Goal: Transaction & Acquisition: Purchase product/service

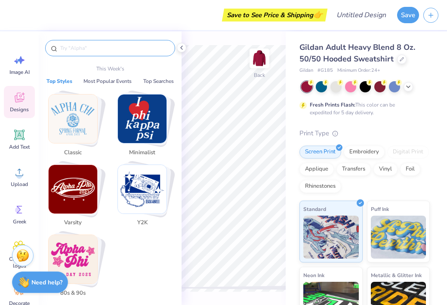
click at [84, 48] on input "text" at bounding box center [114, 48] width 110 height 9
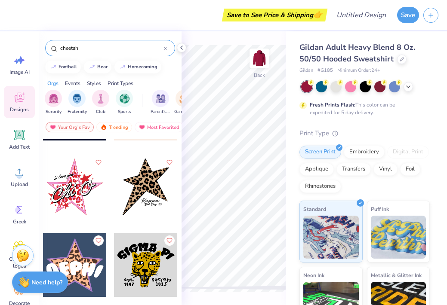
scroll to position [689, 0]
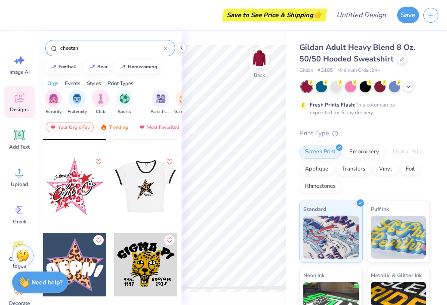
type input "cheetah"
click at [147, 193] on div at bounding box center [146, 187] width 64 height 64
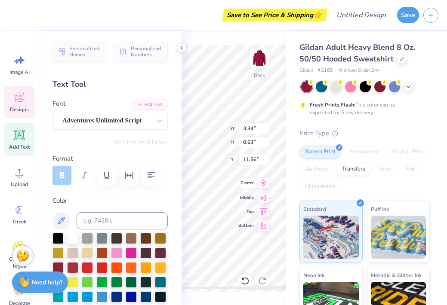
scroll to position [7, 1]
type textarea "B"
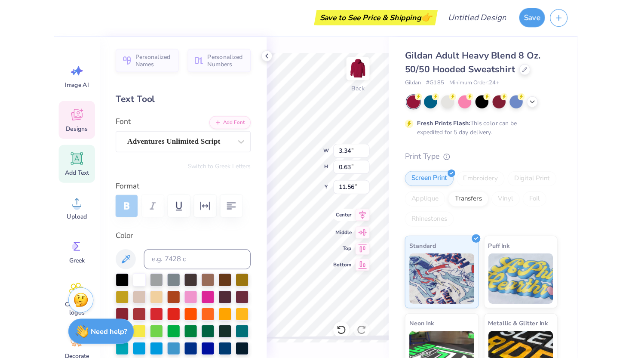
scroll to position [7, 4]
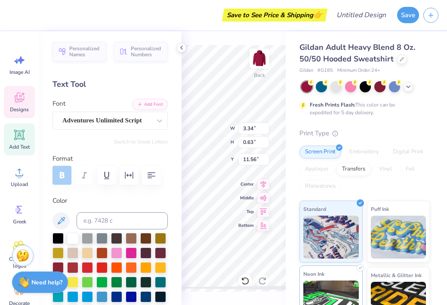
type textarea "Alpha Sigma Alpha"
click at [217, 44] on div "Back W 3.34 3.34 " H 0.63 0.63 " Y 11.56 11.56 " Center Middle Top Bottom" at bounding box center [233, 168] width 104 height 274
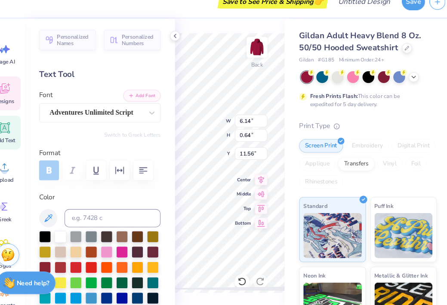
click at [205, 40] on div "Back W 6.14 6.14 " H 0.64 0.64 " Y 11.56 11.56 " Center Middle Top Bottom" at bounding box center [233, 168] width 104 height 274
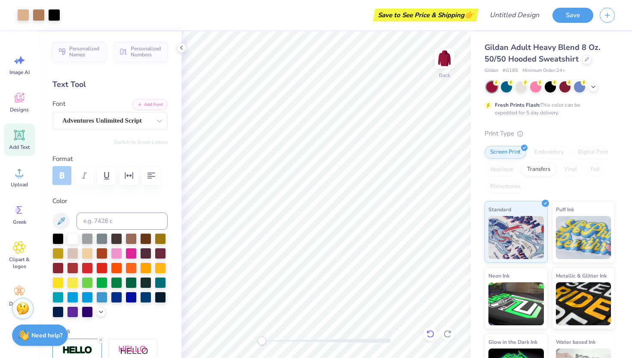
click at [434, 305] on icon at bounding box center [430, 333] width 9 height 9
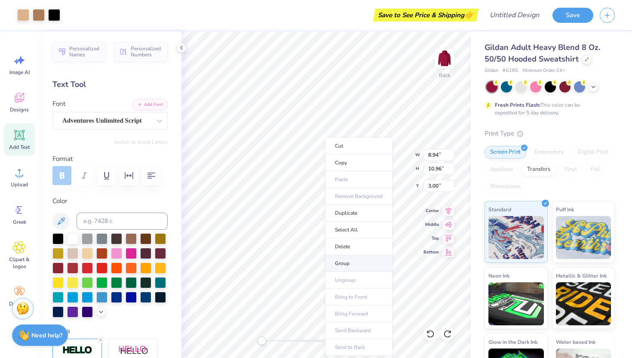
click at [357, 262] on li "Group" at bounding box center [359, 263] width 68 height 17
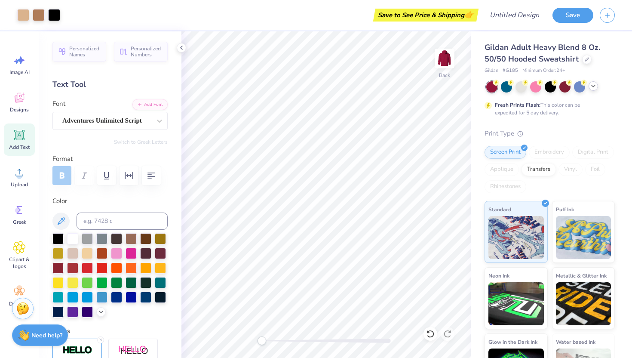
click at [446, 86] on div at bounding box center [593, 85] width 9 height 9
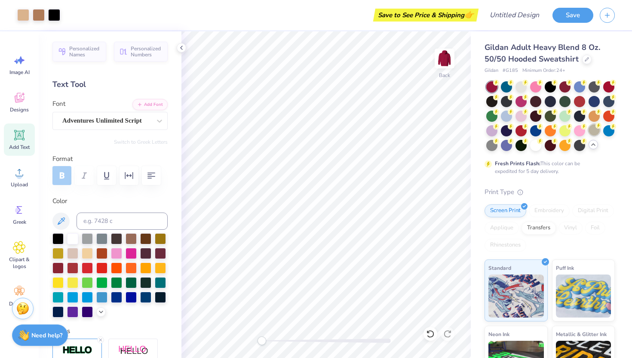
click at [446, 135] on div at bounding box center [594, 129] width 11 height 11
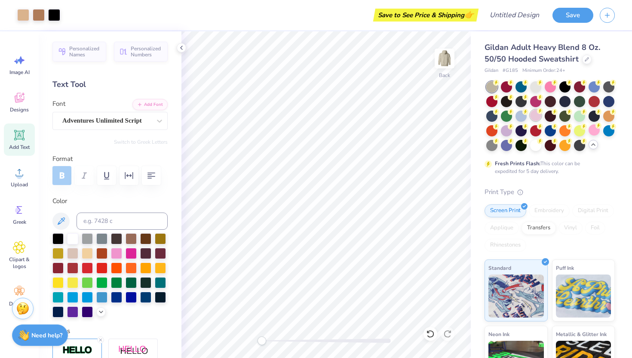
click at [446, 117] on div at bounding box center [535, 115] width 11 height 11
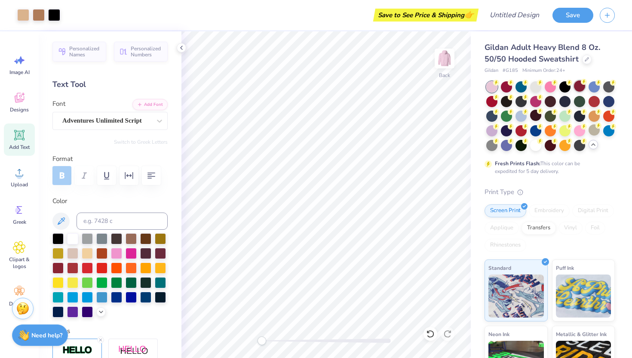
click at [446, 86] on div at bounding box center [579, 85] width 11 height 11
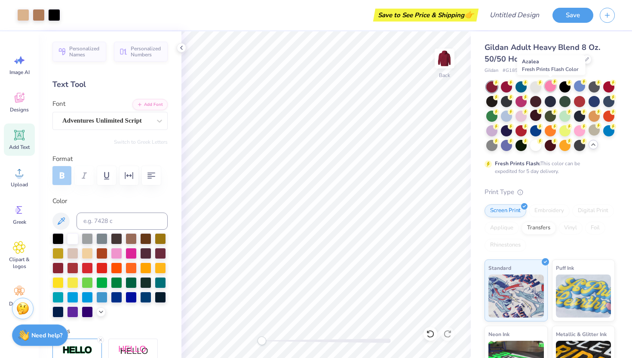
click at [446, 89] on div at bounding box center [550, 85] width 11 height 11
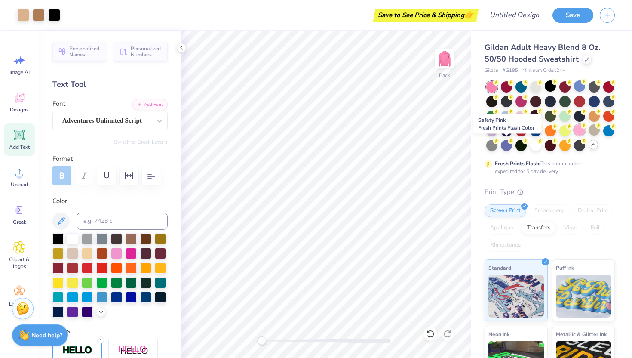
click at [446, 135] on div at bounding box center [579, 129] width 11 height 11
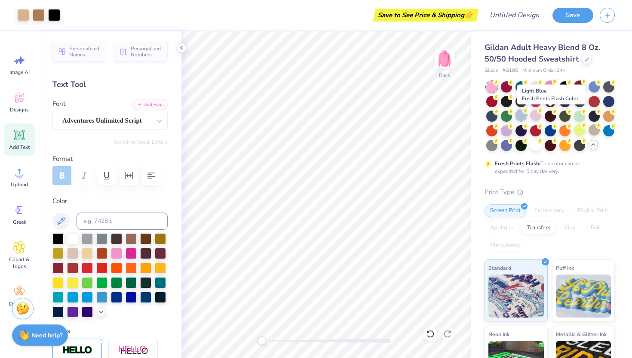
click at [446, 116] on div at bounding box center [521, 115] width 11 height 11
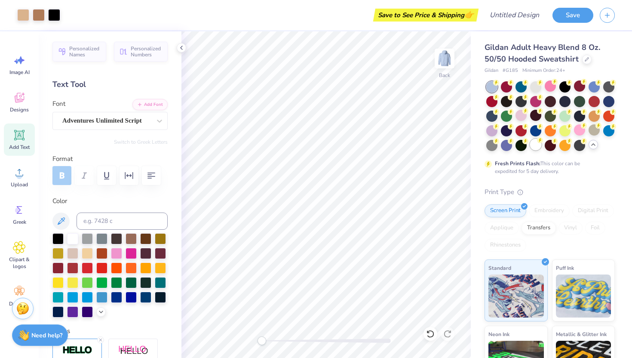
click at [446, 147] on div at bounding box center [535, 144] width 11 height 11
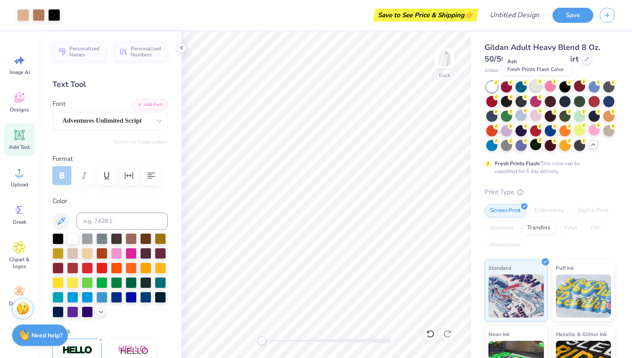
click at [446, 87] on div at bounding box center [535, 85] width 11 height 11
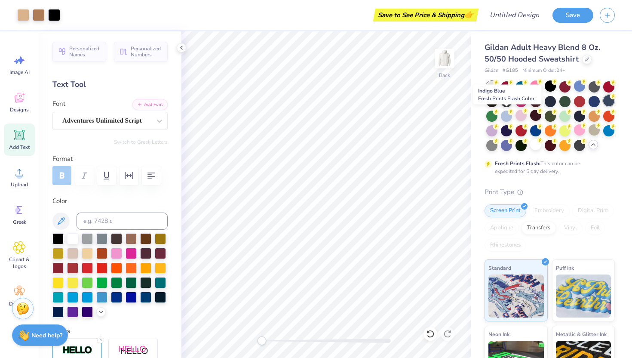
click at [446, 99] on icon at bounding box center [613, 96] width 6 height 6
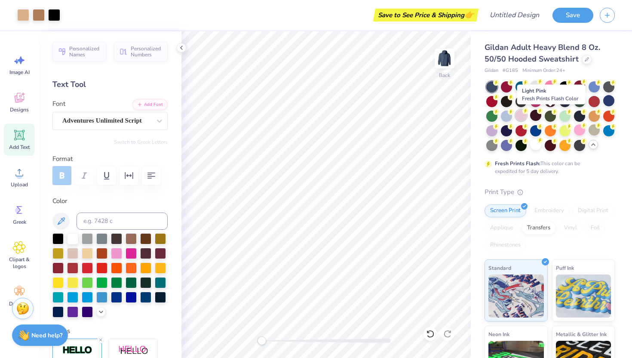
click at [446, 115] on div at bounding box center [521, 115] width 11 height 11
click at [446, 87] on div at bounding box center [521, 85] width 11 height 11
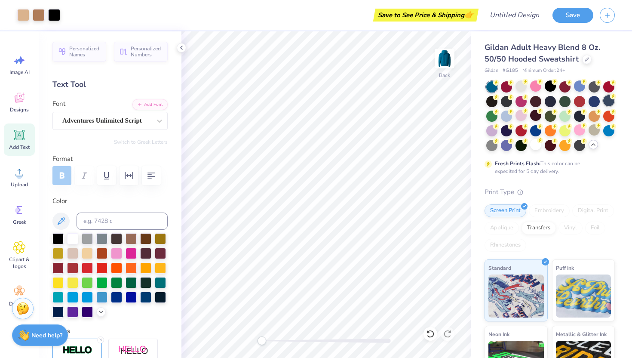
click at [446, 106] on div at bounding box center [608, 100] width 11 height 11
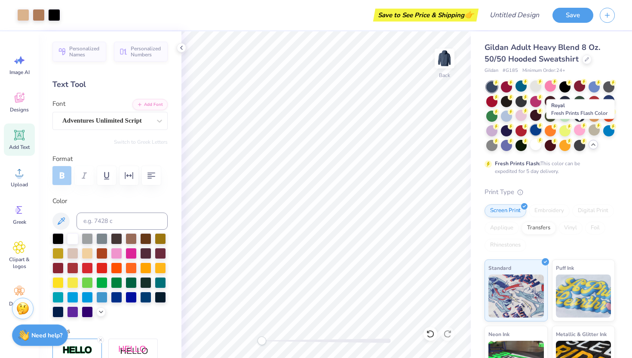
click at [446, 133] on div at bounding box center [535, 129] width 11 height 11
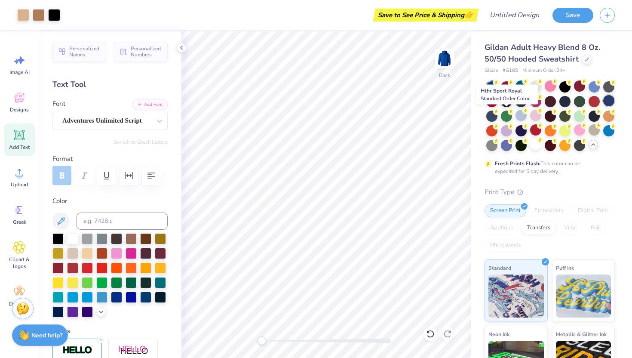
click at [446, 106] on div at bounding box center [608, 100] width 11 height 11
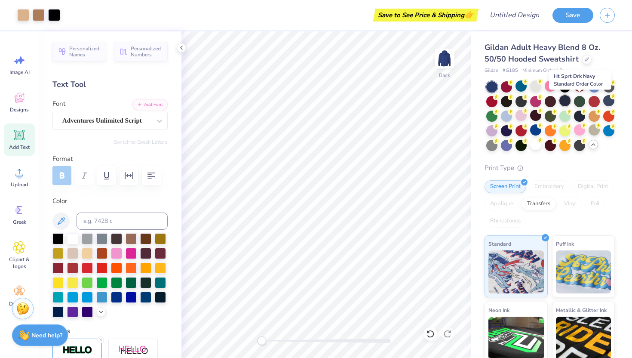
click at [446, 100] on div at bounding box center [564, 100] width 11 height 11
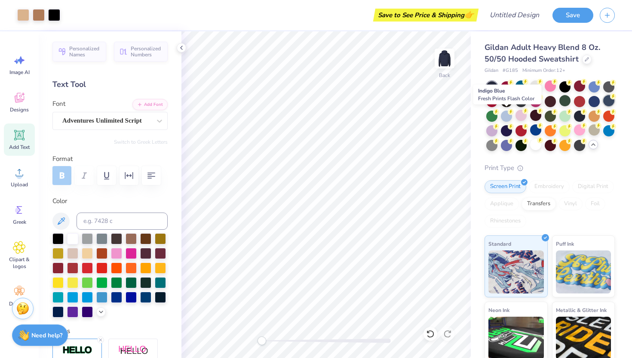
click at [446, 106] on div at bounding box center [608, 100] width 11 height 11
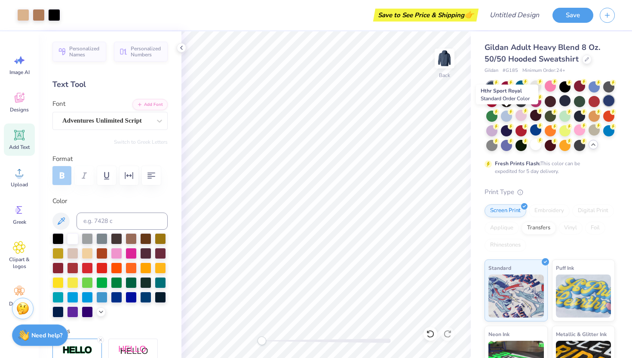
click at [446, 106] on div at bounding box center [608, 100] width 11 height 11
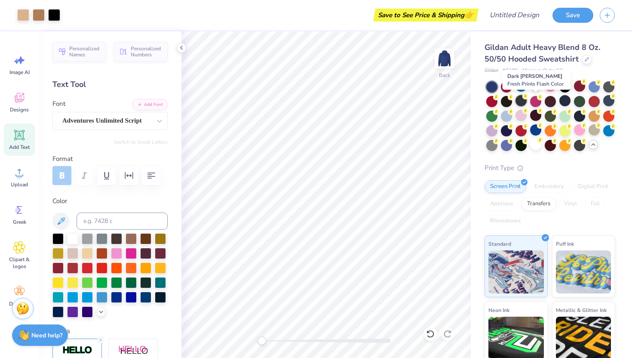
click at [446, 101] on div at bounding box center [521, 100] width 11 height 11
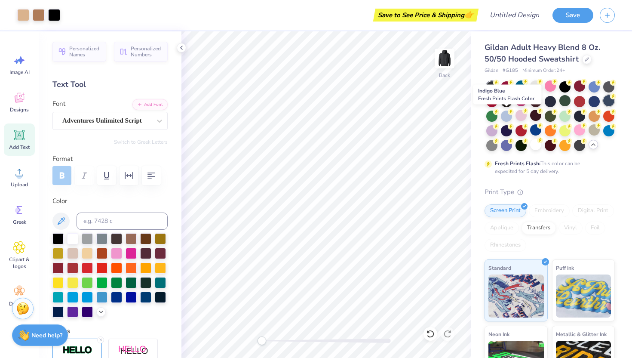
click at [446, 106] on div at bounding box center [608, 100] width 11 height 11
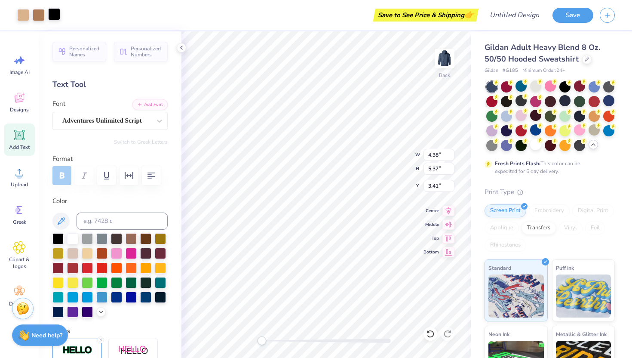
click at [58, 15] on div at bounding box center [54, 14] width 12 height 12
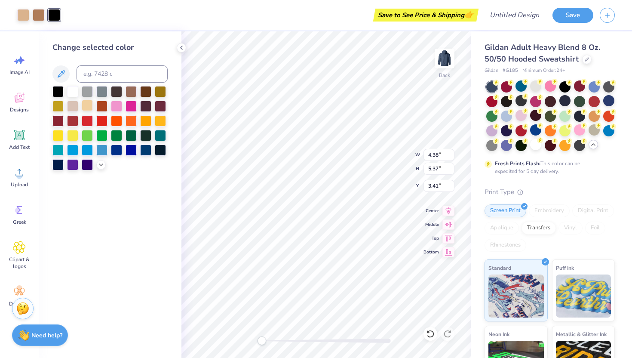
click at [86, 106] on div at bounding box center [87, 105] width 11 height 11
click at [54, 92] on div at bounding box center [57, 90] width 11 height 11
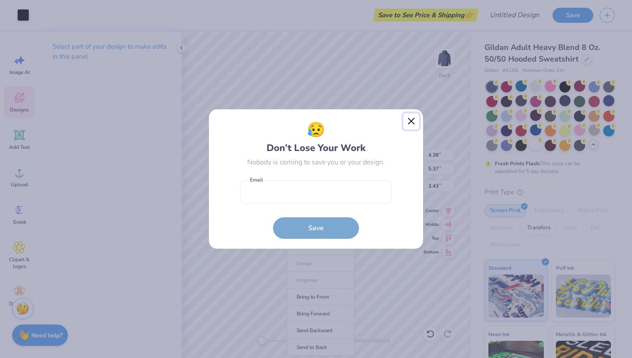
click at [414, 122] on button "Close" at bounding box center [411, 121] width 16 height 16
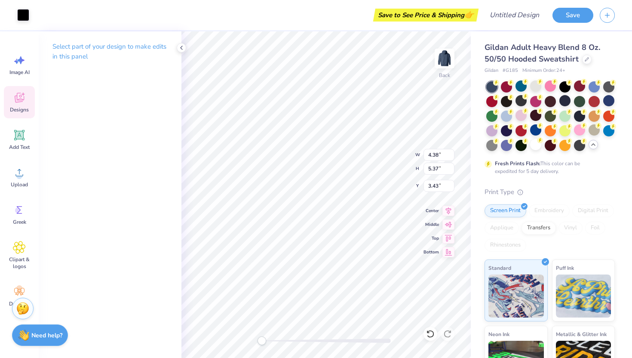
type input "4.30"
type input "5.17"
type input "3.55"
click at [301, 280] on ul "Cut Copy Paste Remove Background Duplicate Select All Delete Group Ungroup Brin…" at bounding box center [315, 246] width 68 height 218
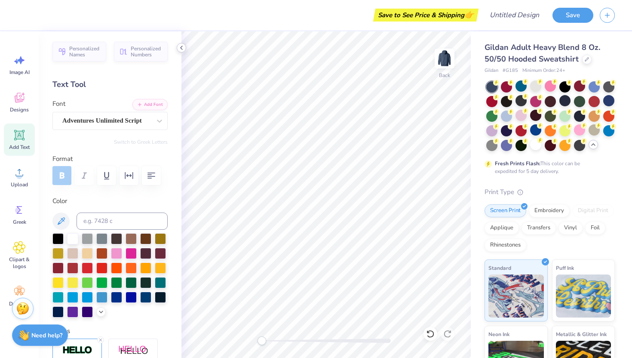
click at [181, 51] on icon at bounding box center [181, 47] width 7 height 7
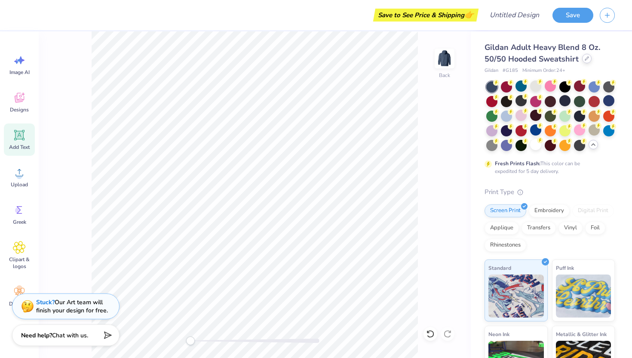
click at [446, 55] on div at bounding box center [586, 58] width 9 height 9
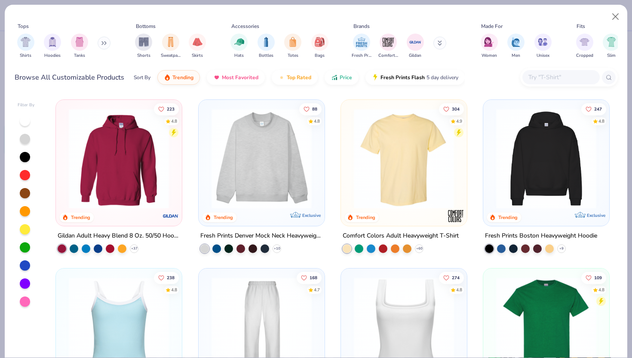
click at [268, 191] on img at bounding box center [261, 158] width 109 height 100
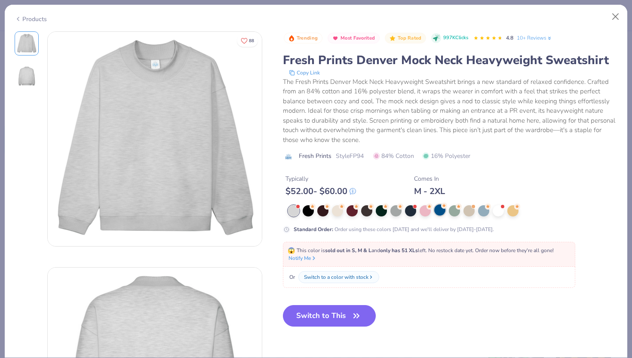
click at [439, 209] on div at bounding box center [439, 209] width 11 height 11
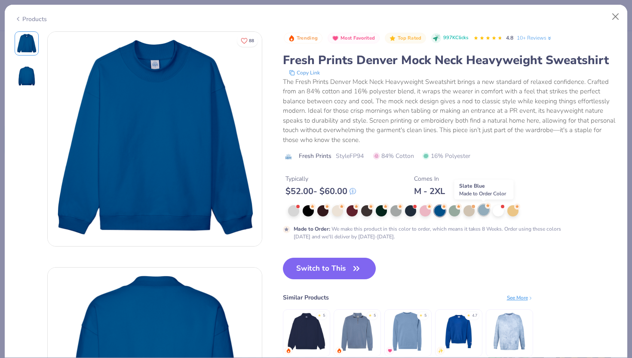
click at [446, 212] on div at bounding box center [483, 209] width 11 height 11
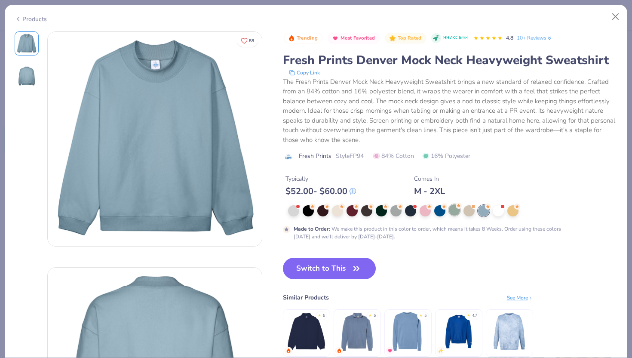
click at [446, 215] on div at bounding box center [454, 209] width 11 height 11
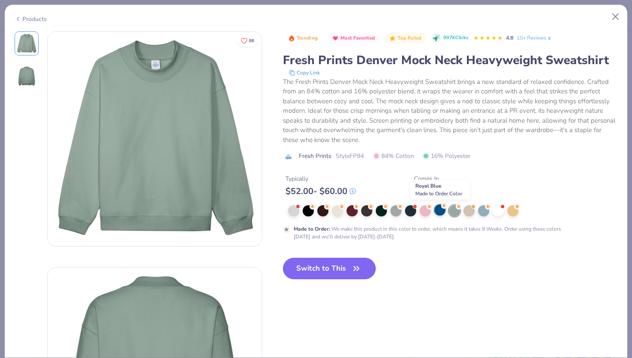
click at [436, 212] on div at bounding box center [439, 209] width 11 height 11
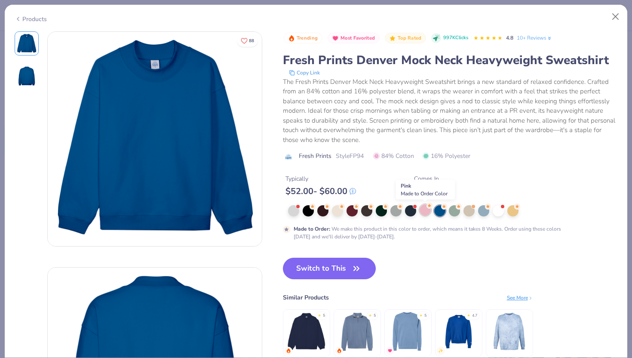
click at [425, 212] on div at bounding box center [425, 209] width 11 height 11
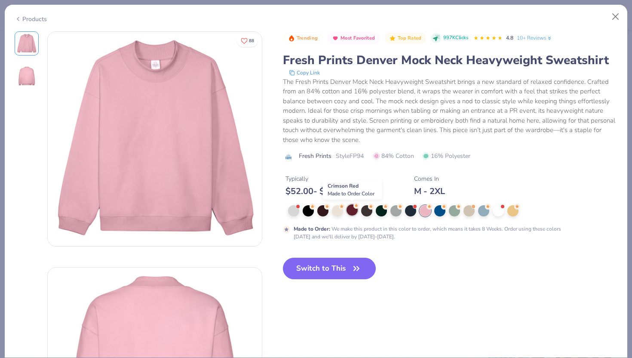
click at [353, 214] on div at bounding box center [352, 209] width 11 height 11
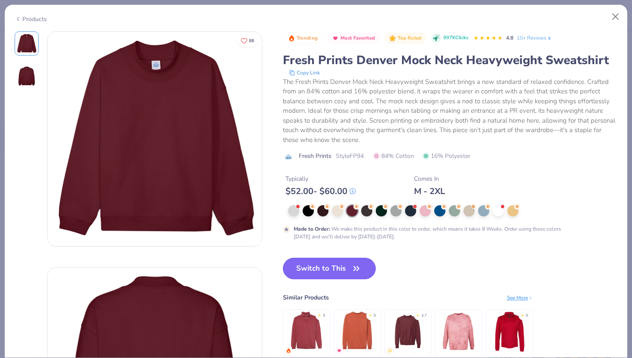
click at [322, 270] on button "Switch to This" at bounding box center [329, 268] width 93 height 21
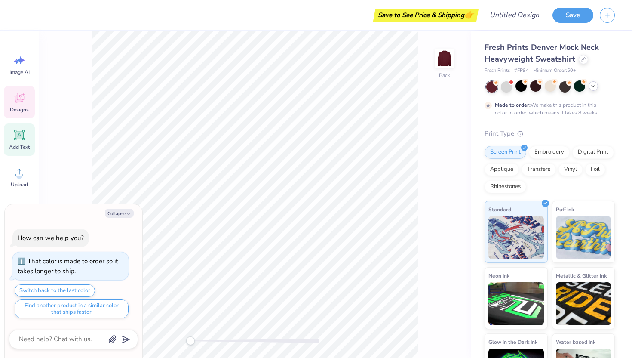
click at [20, 107] on span "Designs" at bounding box center [19, 109] width 19 height 7
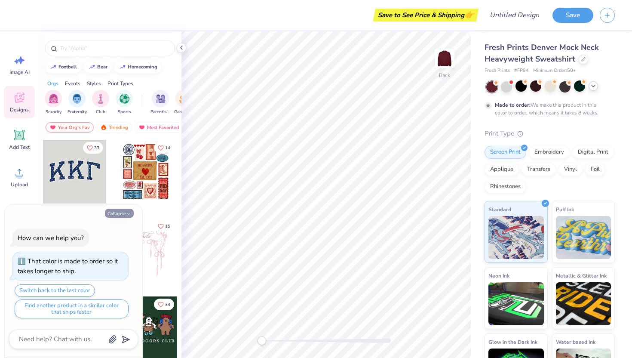
click at [125, 212] on button "Collapse" at bounding box center [119, 213] width 29 height 9
type textarea "x"
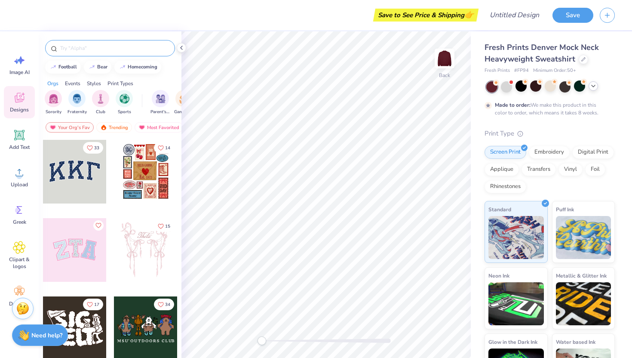
click at [102, 50] on input "text" at bounding box center [114, 48] width 110 height 9
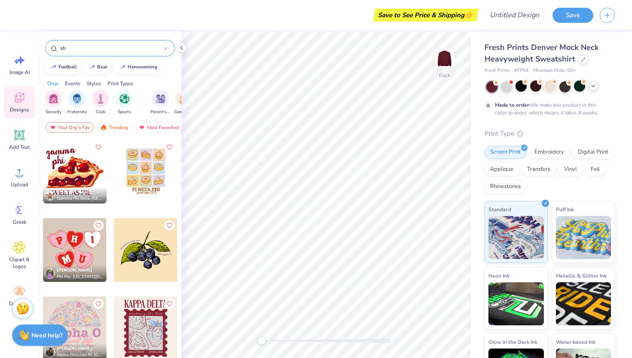
type input "s"
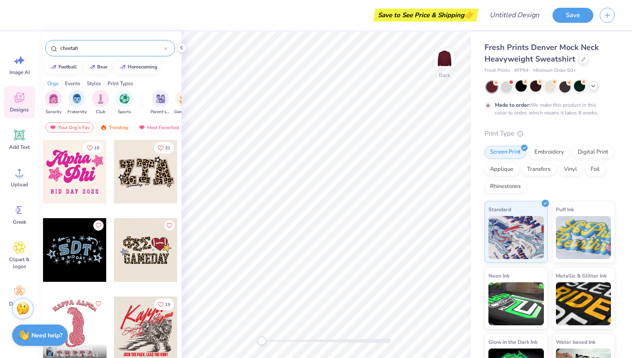
type input "cheetah"
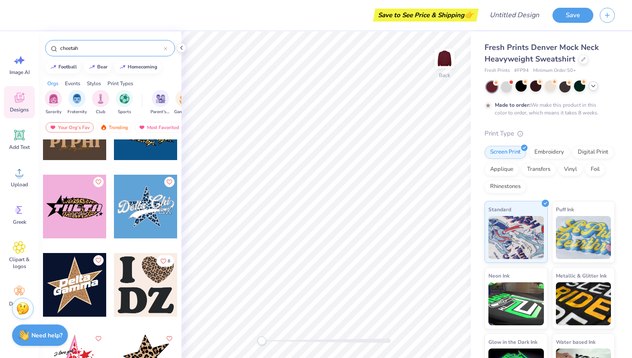
scroll to position [513, 0]
drag, startPoint x: 73, startPoint y: 288, endPoint x: 66, endPoint y: 306, distance: 19.1
click at [66, 305] on div at bounding box center [75, 284] width 64 height 64
click at [446, 45] on img at bounding box center [444, 58] width 34 height 34
click at [446, 59] on img at bounding box center [444, 58] width 34 height 34
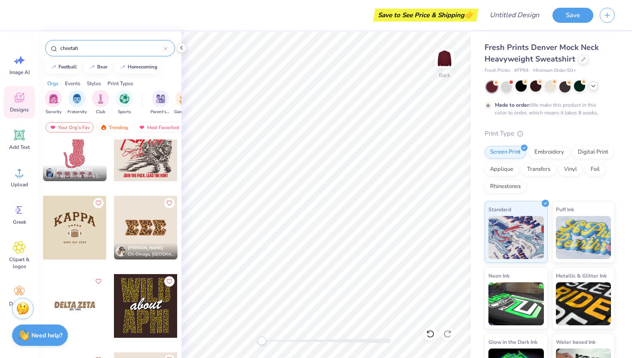
scroll to position [180, 0]
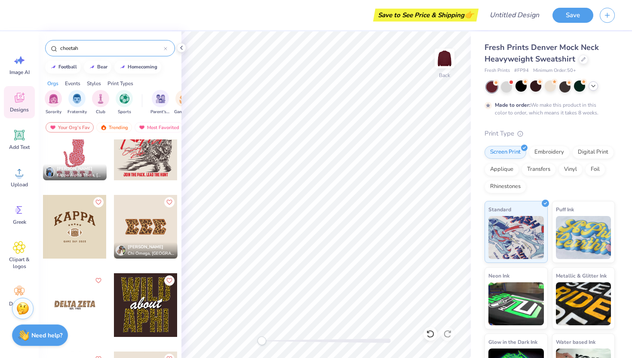
click at [78, 302] on div at bounding box center [75, 305] width 64 height 64
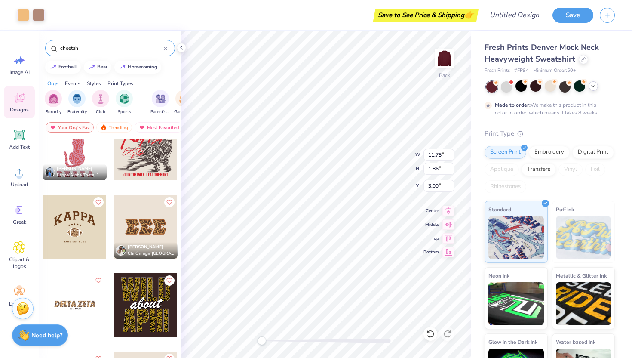
type input "11.75"
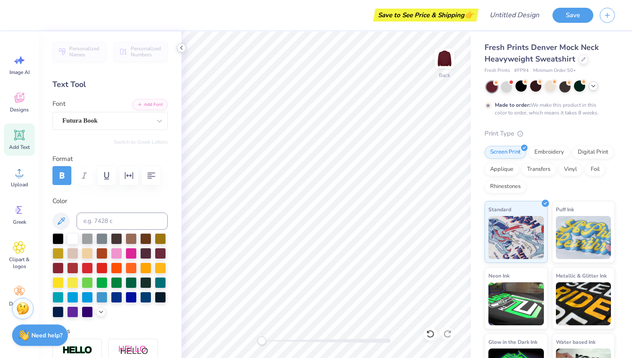
click at [180, 47] on icon at bounding box center [181, 47] width 7 height 7
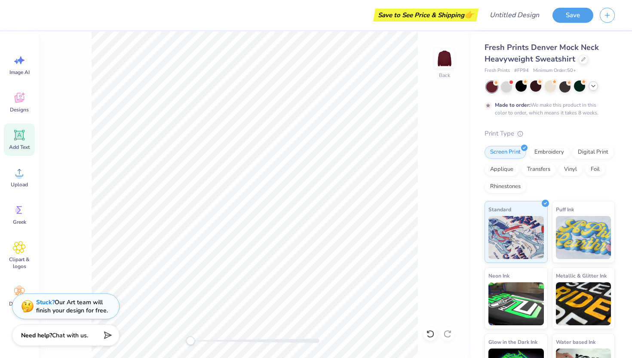
click at [24, 143] on div "Add Text" at bounding box center [19, 139] width 31 height 32
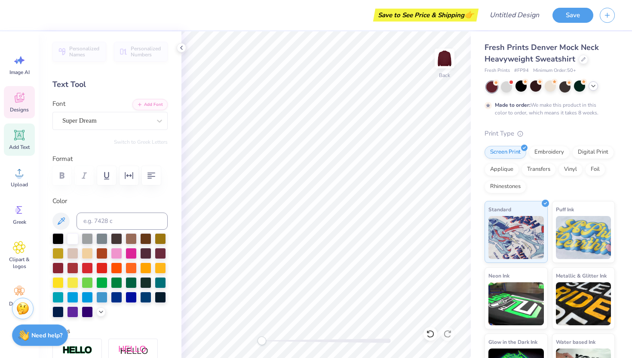
click at [21, 107] on span "Designs" at bounding box center [19, 109] width 19 height 7
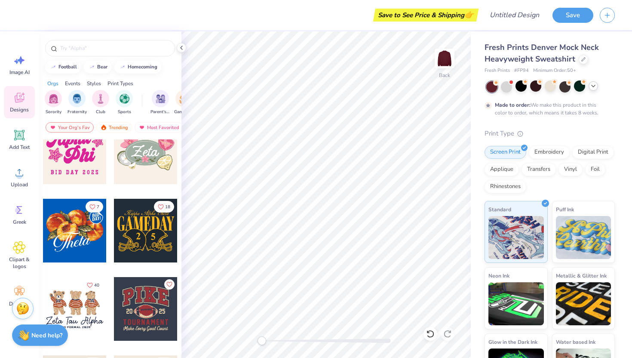
scroll to position [489, 0]
click at [446, 86] on icon at bounding box center [593, 86] width 7 height 7
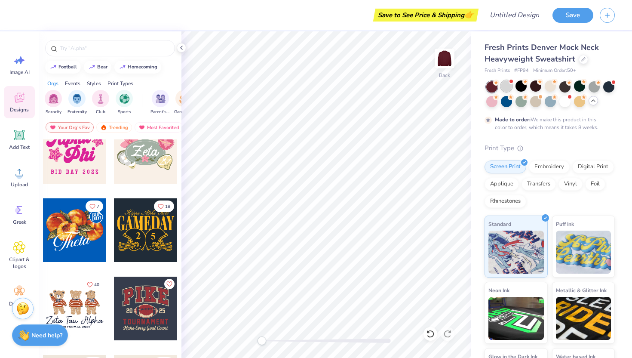
click at [446, 86] on div at bounding box center [506, 85] width 11 height 11
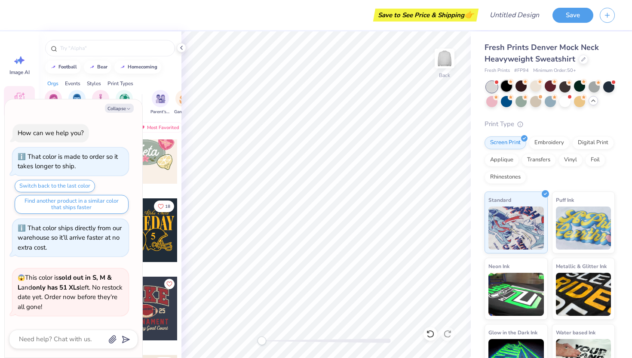
scroll to position [181, 0]
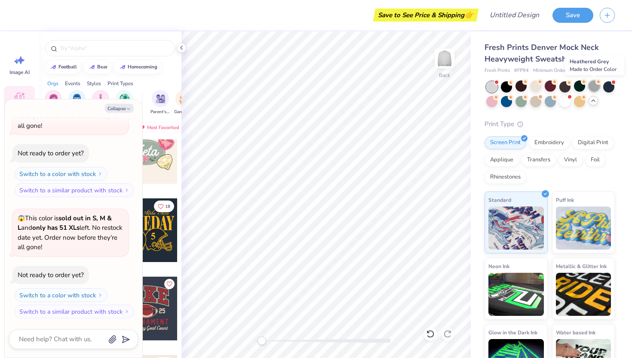
click at [446, 89] on div at bounding box center [594, 85] width 11 height 11
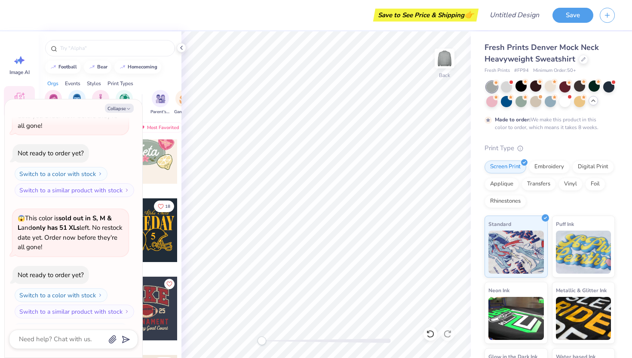
scroll to position [252, 0]
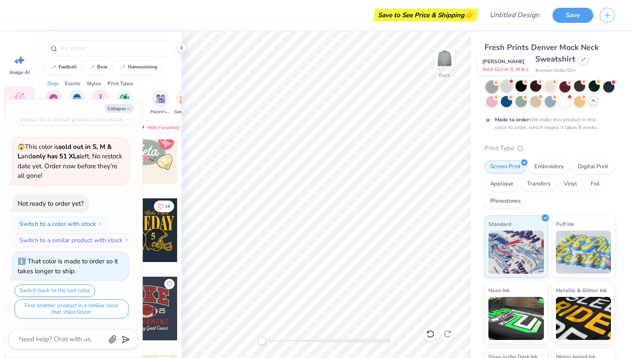
click at [446, 89] on div at bounding box center [506, 85] width 11 height 11
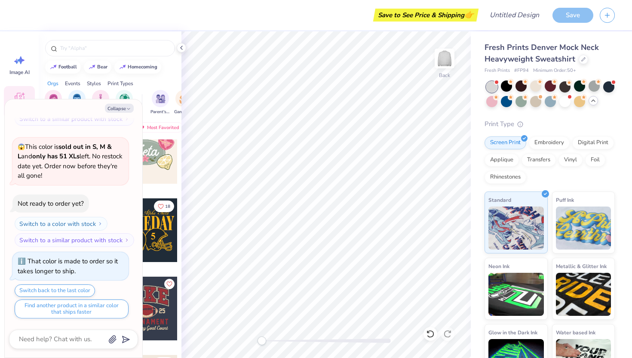
scroll to position [417, 0]
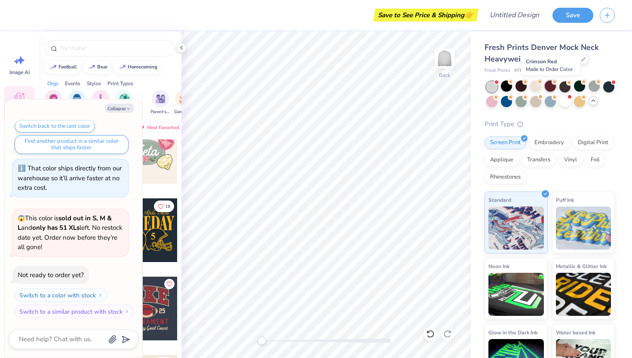
click at [446, 88] on div at bounding box center [550, 85] width 11 height 11
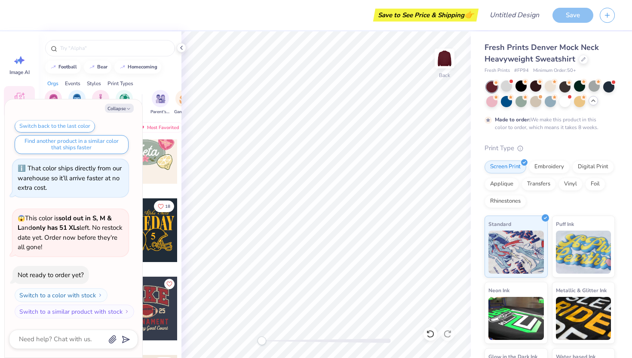
scroll to position [488, 0]
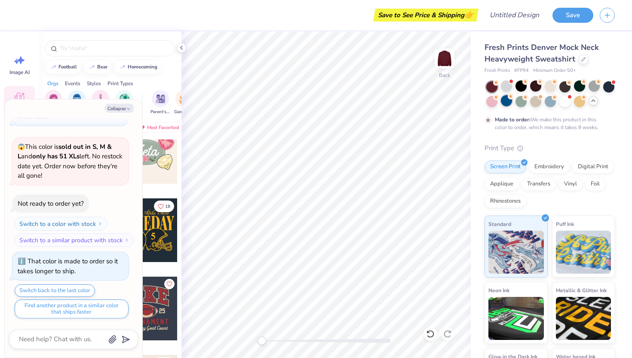
click at [446, 101] on div at bounding box center [506, 100] width 11 height 11
click at [446, 89] on div at bounding box center [564, 85] width 11 height 11
click at [127, 108] on icon "button" at bounding box center [128, 108] width 5 height 5
type textarea "x"
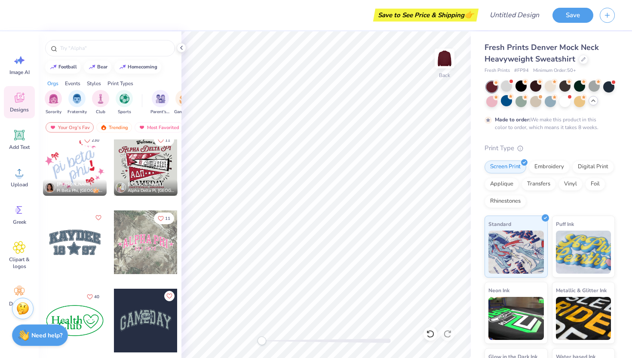
scroll to position [1261, 0]
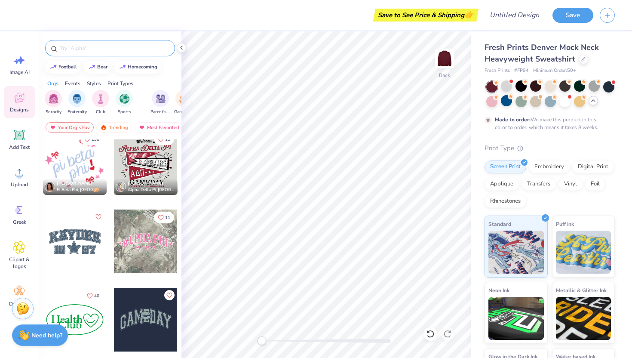
click at [138, 46] on input "text" at bounding box center [114, 48] width 110 height 9
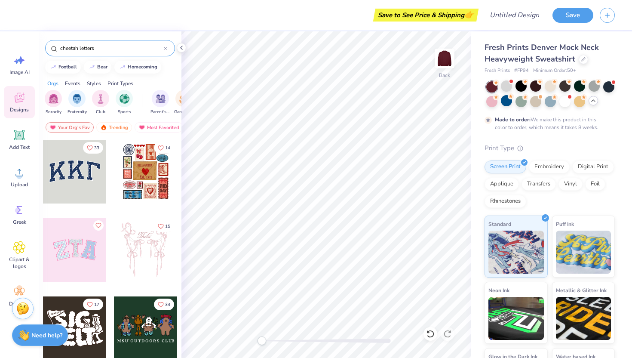
type input "cheetah letters"
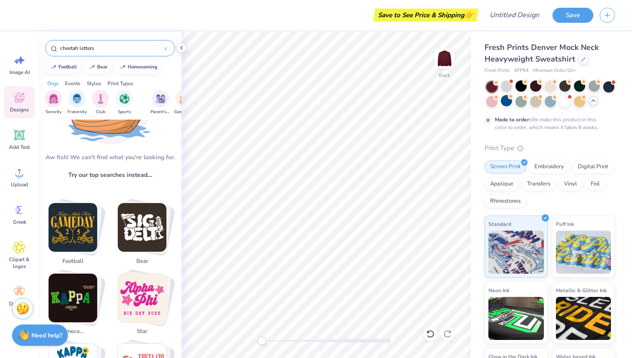
scroll to position [0, 0]
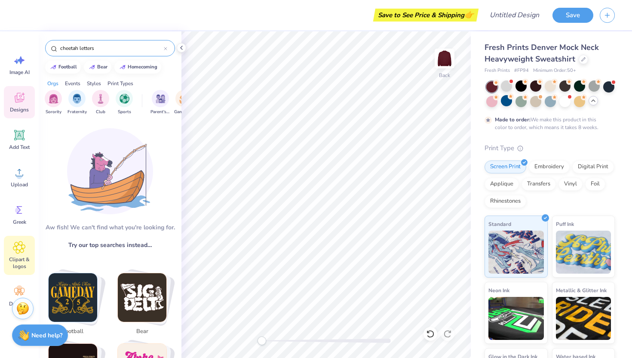
click at [27, 256] on span "Clipart & logos" at bounding box center [19, 263] width 28 height 14
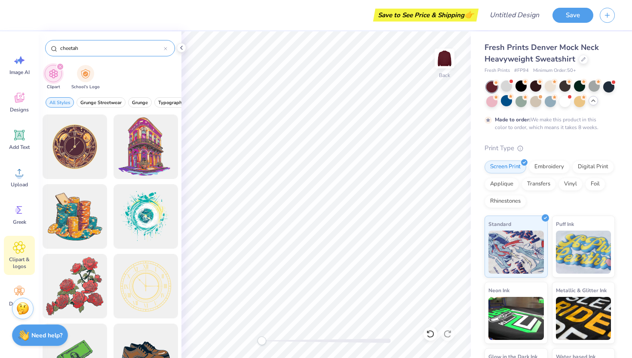
type input "cheetah"
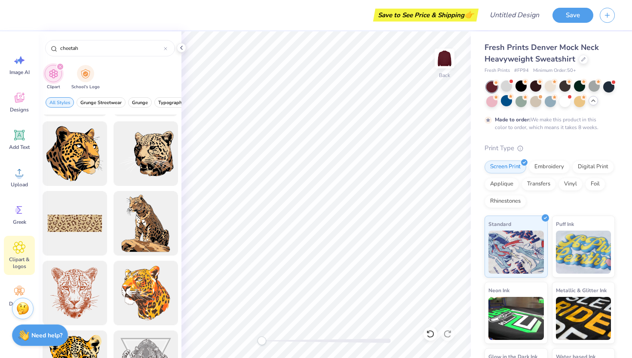
scroll to position [688, 0]
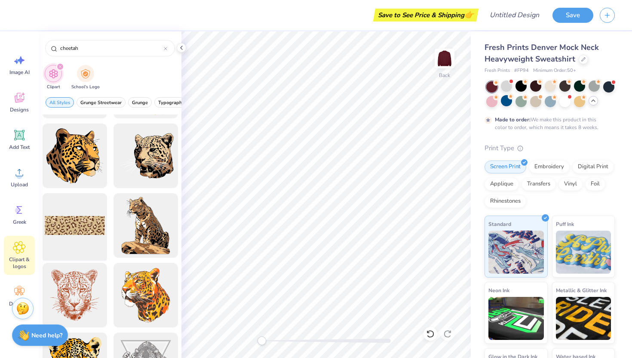
click at [80, 230] on div at bounding box center [74, 225] width 71 height 71
drag, startPoint x: 101, startPoint y: 47, endPoint x: 44, endPoint y: 46, distance: 57.2
click at [44, 46] on div "cheetah" at bounding box center [110, 45] width 143 height 29
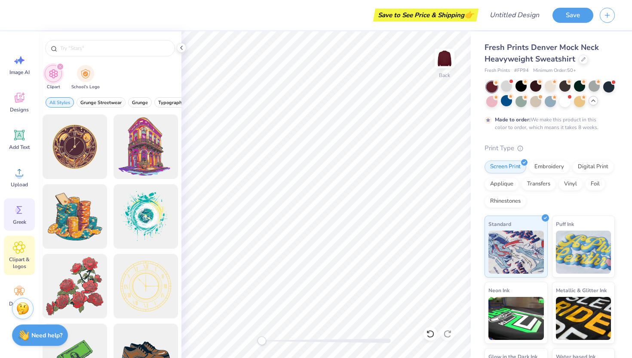
click at [20, 215] on icon at bounding box center [19, 209] width 13 height 13
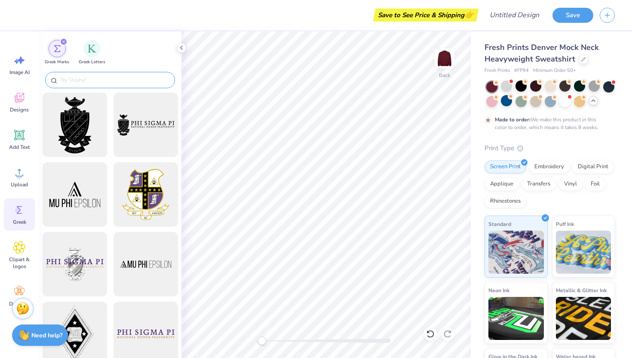
click at [108, 74] on div at bounding box center [110, 80] width 130 height 16
click at [93, 56] on div "Greek Letters" at bounding box center [92, 51] width 27 height 25
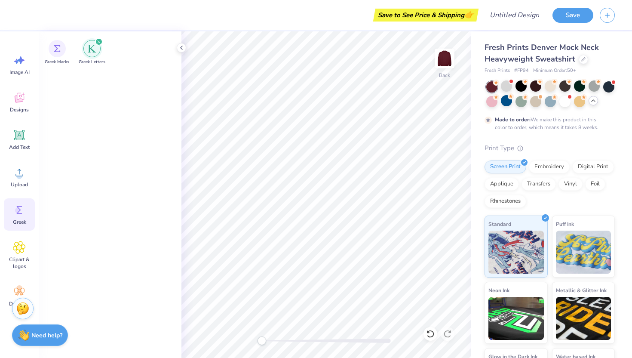
scroll to position [1023, 0]
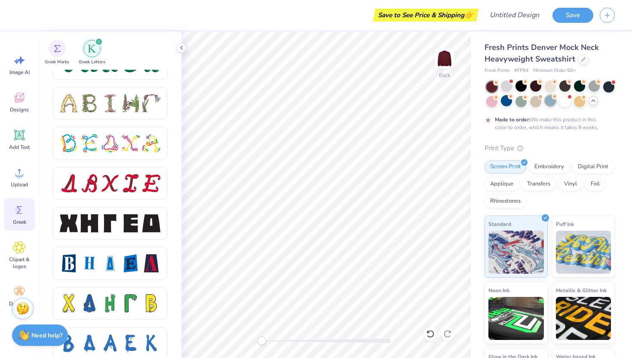
click at [446, 103] on div at bounding box center [550, 100] width 11 height 11
click at [446, 101] on div at bounding box center [506, 100] width 11 height 11
click at [446, 90] on div at bounding box center [579, 85] width 11 height 11
click at [446, 88] on div at bounding box center [564, 85] width 11 height 11
click at [446, 89] on div at bounding box center [594, 85] width 11 height 11
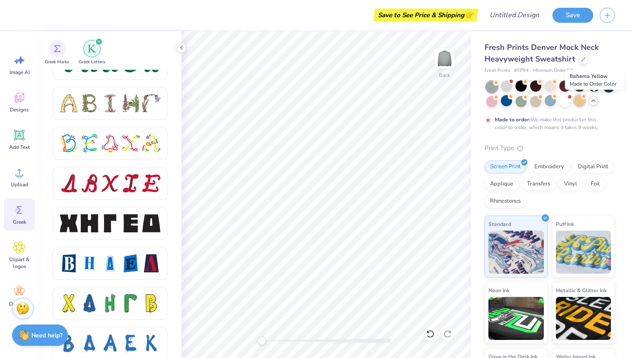
click at [446, 104] on div at bounding box center [579, 100] width 11 height 11
click at [446, 92] on div at bounding box center [608, 85] width 11 height 11
click at [446, 87] on div at bounding box center [521, 85] width 11 height 11
click at [446, 103] on div at bounding box center [535, 100] width 11 height 11
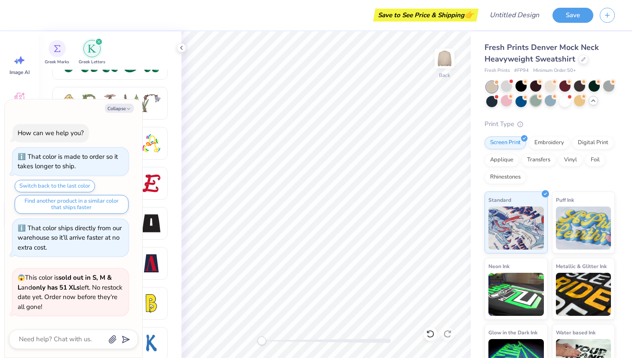
scroll to position [642, 0]
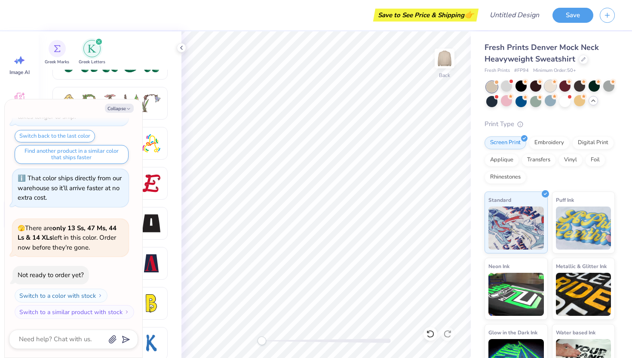
click at [446, 91] on div at bounding box center [550, 85] width 11 height 11
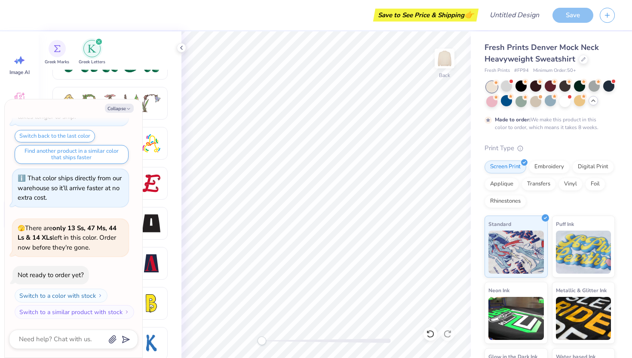
scroll to position [714, 0]
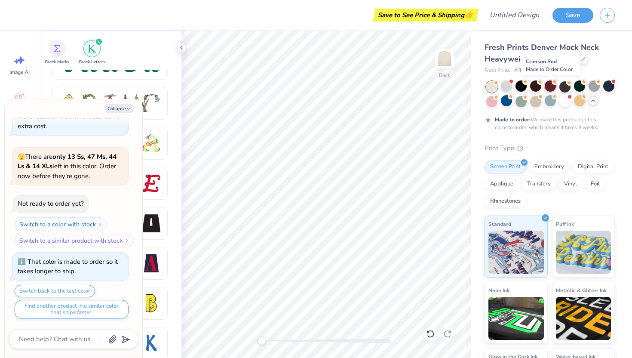
click at [446, 85] on div at bounding box center [550, 85] width 11 height 11
click at [119, 110] on button "Collapse" at bounding box center [119, 108] width 29 height 9
type textarea "x"
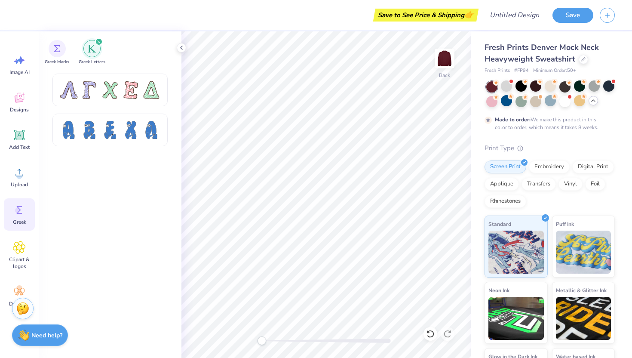
scroll to position [525, 0]
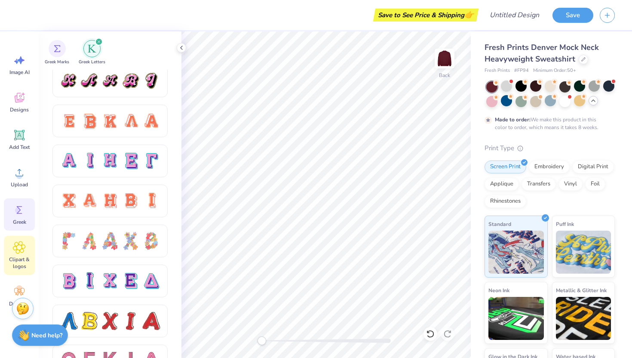
click at [21, 260] on span "Clipart & logos" at bounding box center [19, 263] width 28 height 14
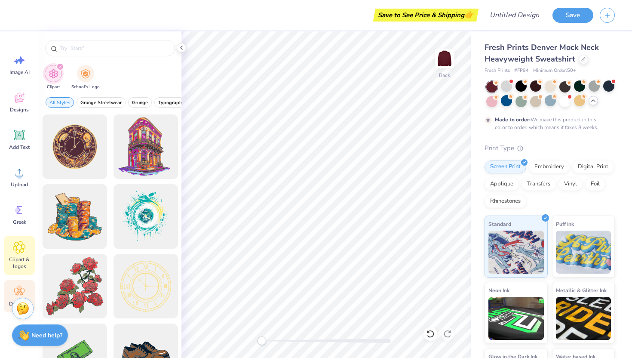
click at [18, 287] on circle at bounding box center [19, 288] width 6 height 6
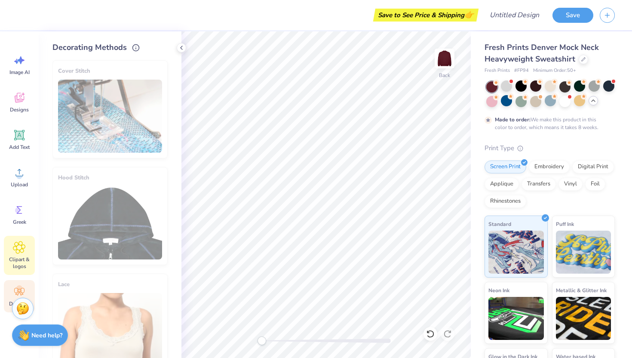
click at [22, 250] on icon at bounding box center [19, 247] width 12 height 13
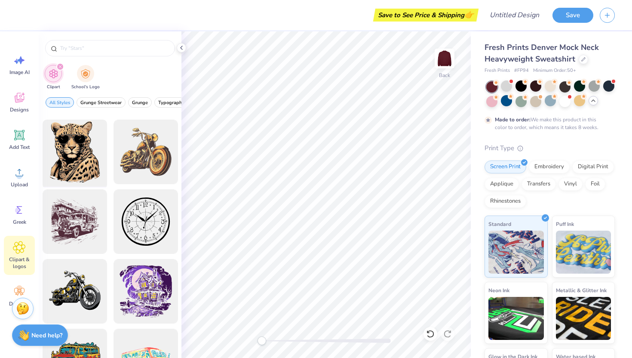
scroll to position [593, 0]
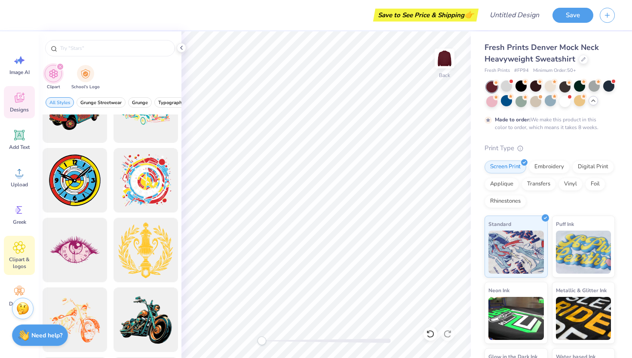
click at [19, 110] on span "Designs" at bounding box center [19, 109] width 19 height 7
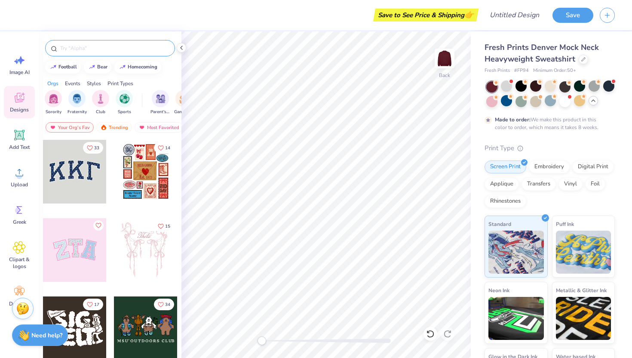
click at [101, 49] on input "text" at bounding box center [114, 48] width 110 height 9
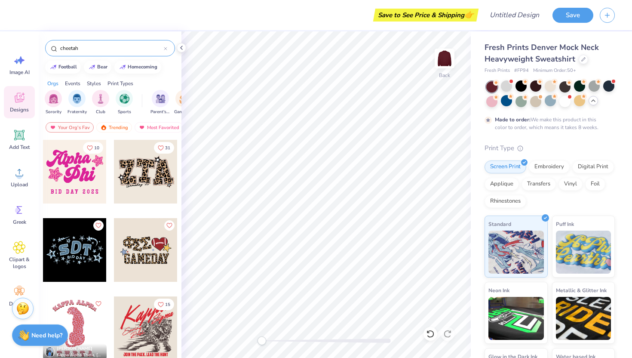
type input "cheetah"
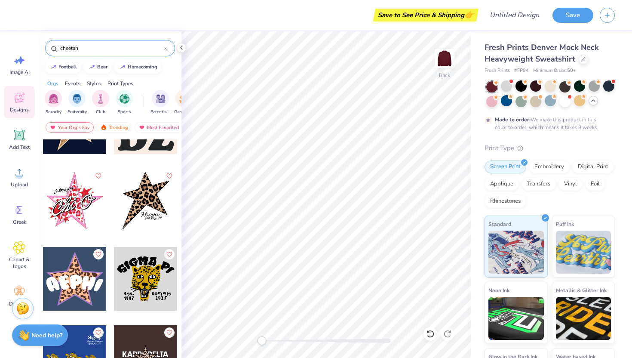
scroll to position [676, 0]
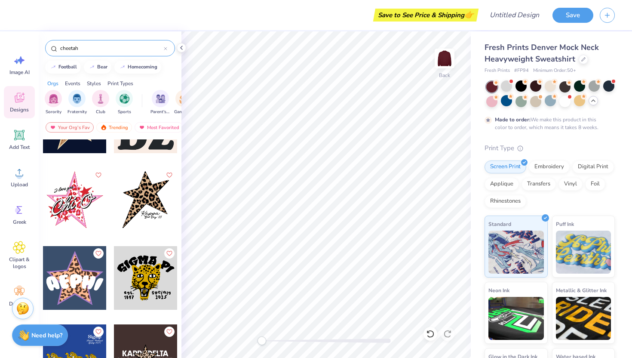
drag, startPoint x: 101, startPoint y: 49, endPoint x: 37, endPoint y: 47, distance: 64.1
click at [37, 47] on div "Save to See Price & Shipping 👉 Design Title Save Image AI Designs Add Text Uplo…" at bounding box center [316, 179] width 632 height 358
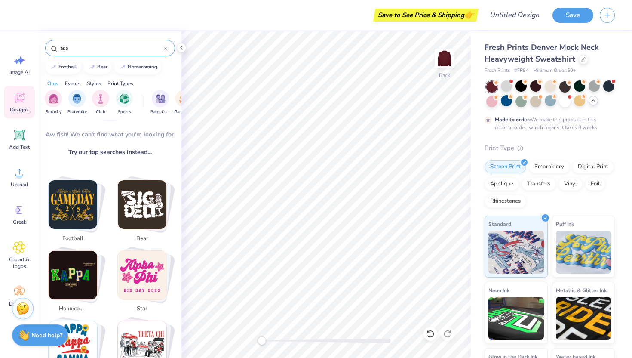
scroll to position [108, 0]
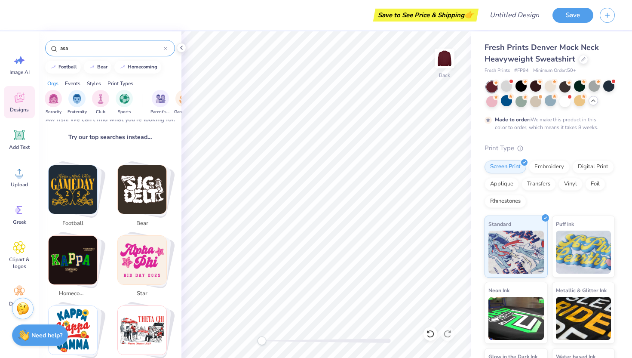
click at [97, 49] on input "asa" at bounding box center [111, 48] width 104 height 9
type input "a"
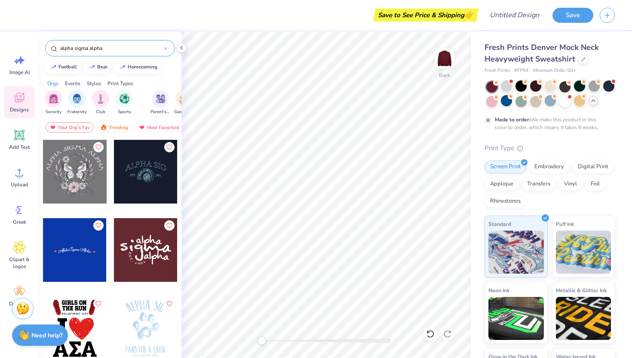
type input "alpha sigma alpha"
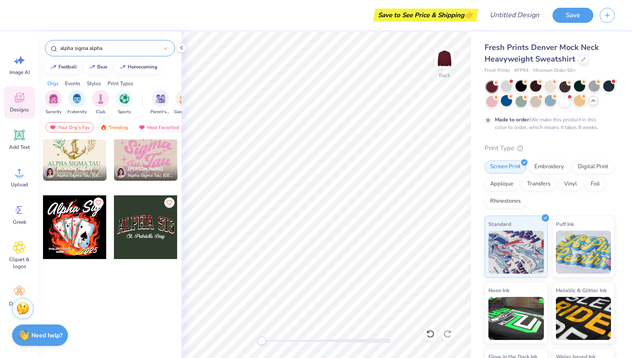
scroll to position [2866, 0]
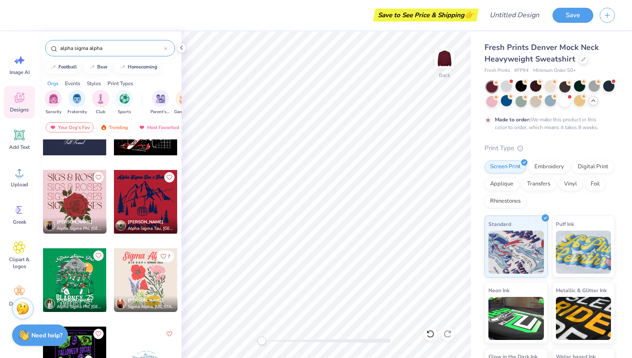
drag, startPoint x: 111, startPoint y: 44, endPoint x: 56, endPoint y: 41, distance: 55.1
click at [56, 41] on div "alpha sigma alpha" at bounding box center [110, 48] width 130 height 16
drag, startPoint x: 113, startPoint y: 48, endPoint x: 49, endPoint y: 47, distance: 64.1
click at [49, 47] on div "alpha sigma alpha" at bounding box center [110, 48] width 130 height 16
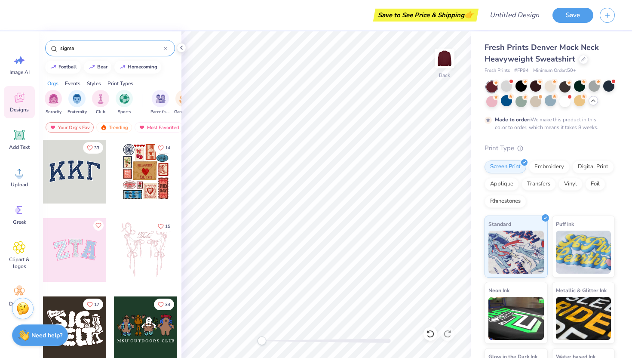
type input "sigma"
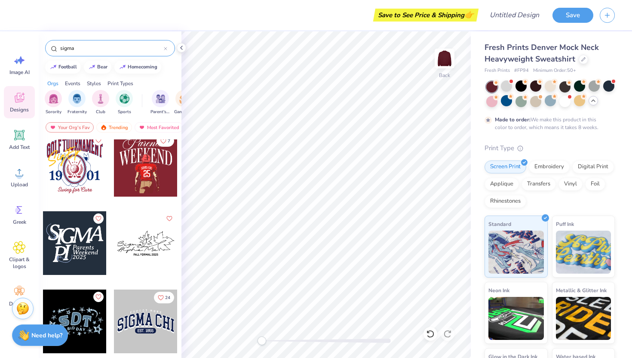
scroll to position [477, 0]
click at [446, 57] on icon at bounding box center [583, 58] width 4 height 4
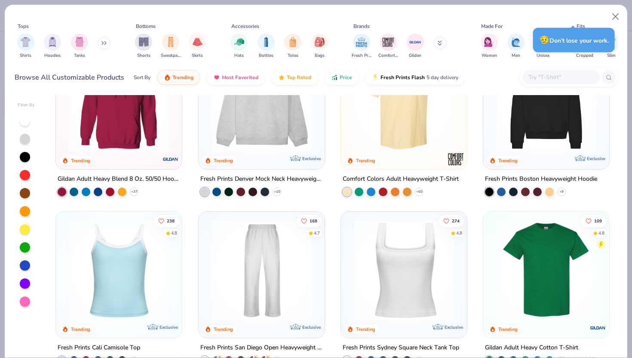
scroll to position [49, 0]
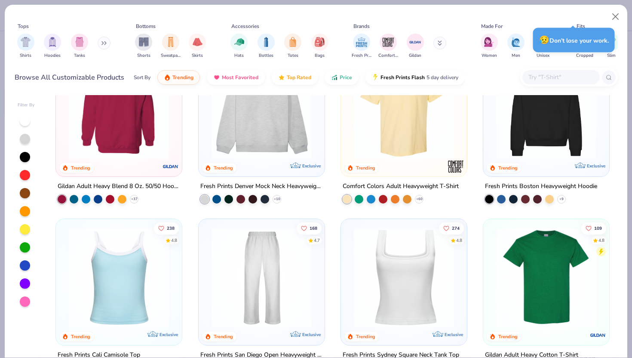
click at [142, 126] on img at bounding box center [118, 109] width 109 height 100
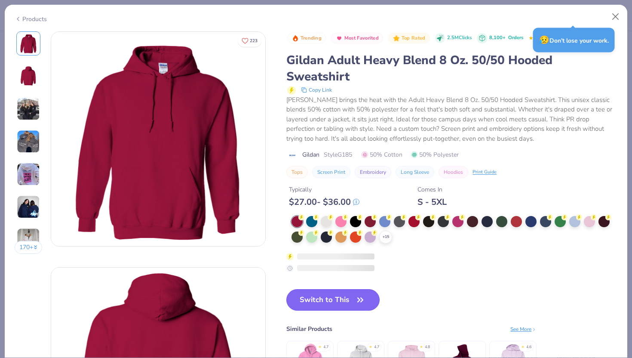
click at [332, 305] on button "Switch to This" at bounding box center [332, 299] width 93 height 21
click at [350, 305] on button "Switch to This" at bounding box center [332, 299] width 93 height 21
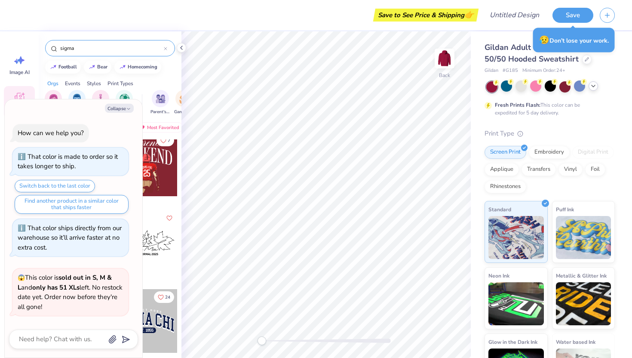
scroll to position [757, 0]
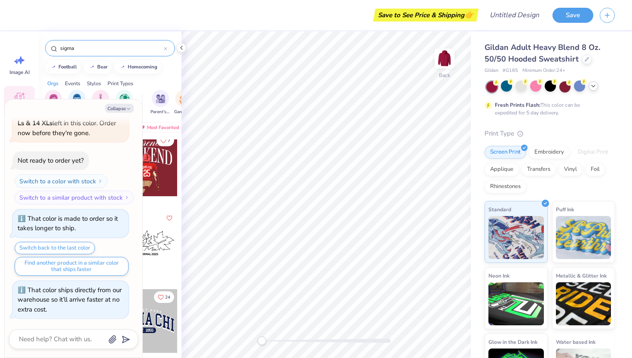
click at [446, 88] on icon at bounding box center [593, 86] width 7 height 7
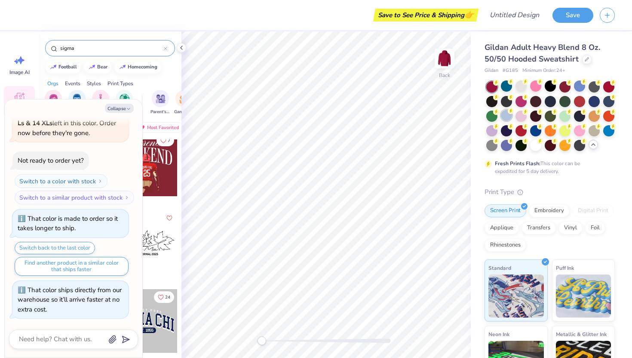
click at [446, 114] on div at bounding box center [506, 115] width 11 height 11
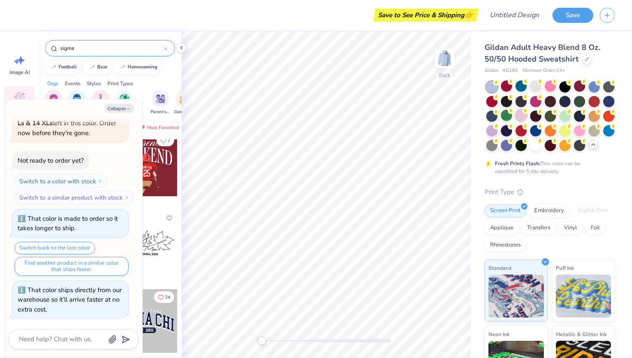
click at [446, 117] on div at bounding box center [521, 115] width 11 height 11
type textarea "x"
click at [132, 51] on input "sigma" at bounding box center [111, 48] width 104 height 9
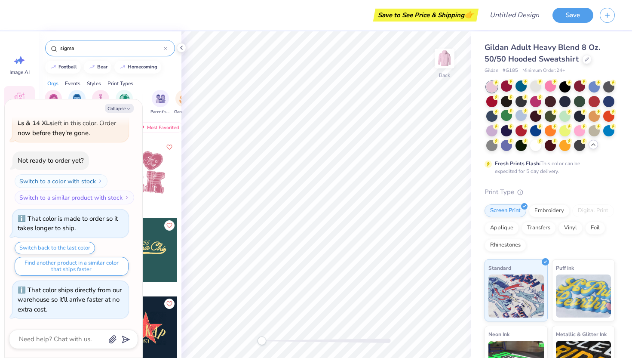
click at [165, 50] on div at bounding box center [165, 48] width 3 height 8
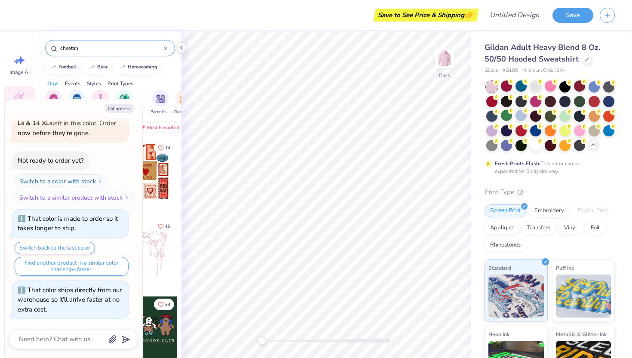
type input "cheetah"
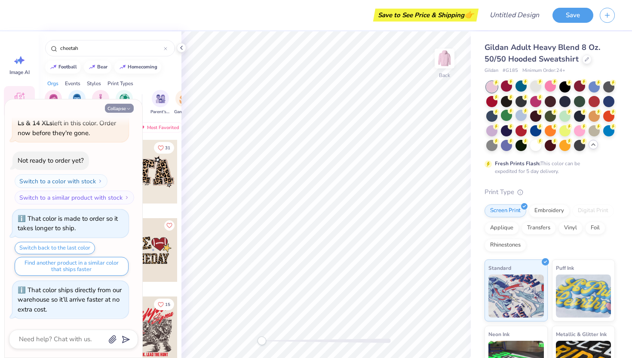
click at [118, 107] on button "Collapse" at bounding box center [119, 108] width 29 height 9
type textarea "x"
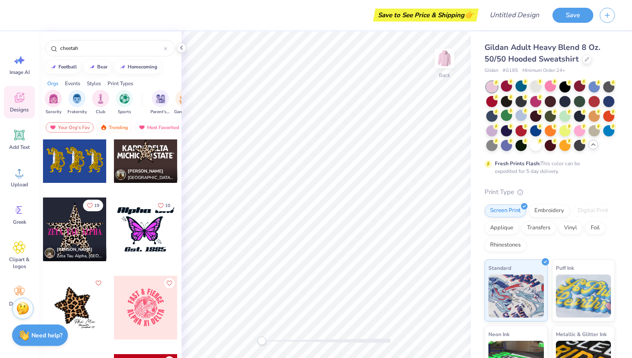
scroll to position [923, 0]
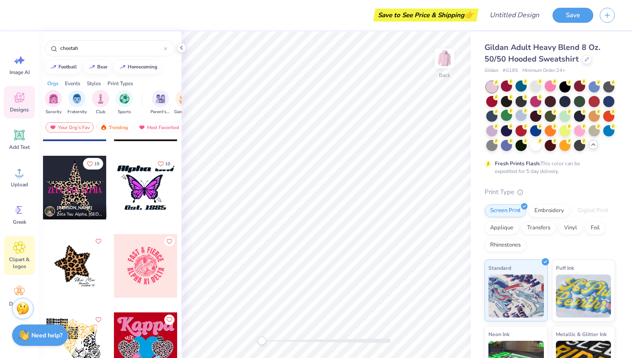
click at [17, 256] on span "Clipart & logos" at bounding box center [19, 263] width 28 height 14
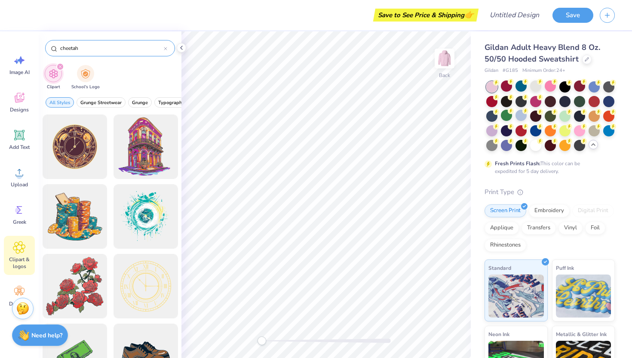
type input "cheetah"
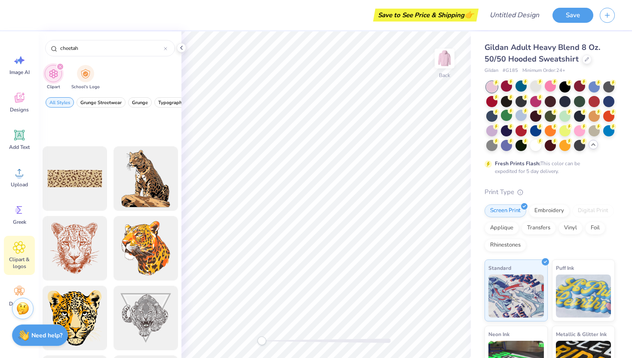
scroll to position [871, 0]
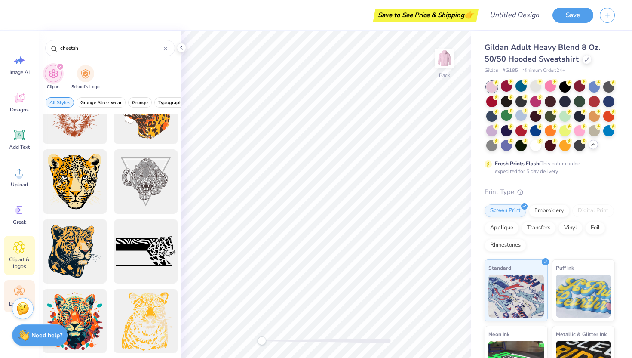
click at [19, 293] on icon at bounding box center [19, 291] width 13 height 13
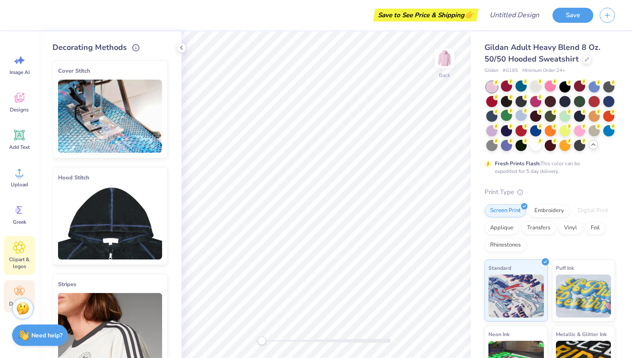
click at [25, 255] on div "Clipart & logos" at bounding box center [19, 255] width 31 height 39
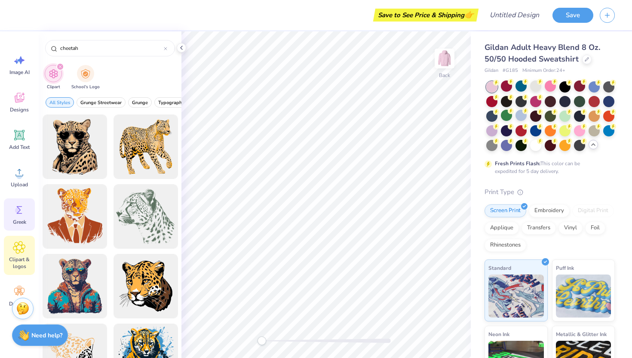
click at [15, 212] on icon at bounding box center [19, 209] width 13 height 13
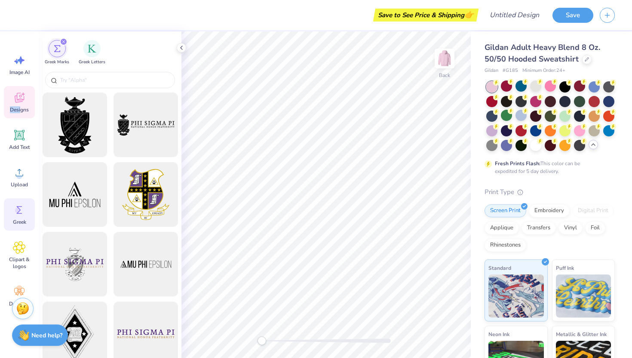
click at [20, 106] on span "Designs" at bounding box center [19, 109] width 19 height 7
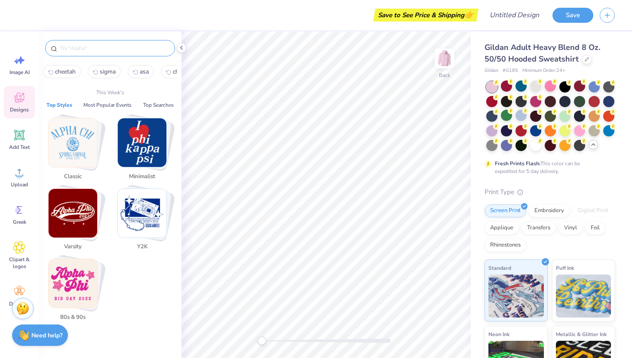
click at [111, 49] on input "text" at bounding box center [114, 48] width 110 height 9
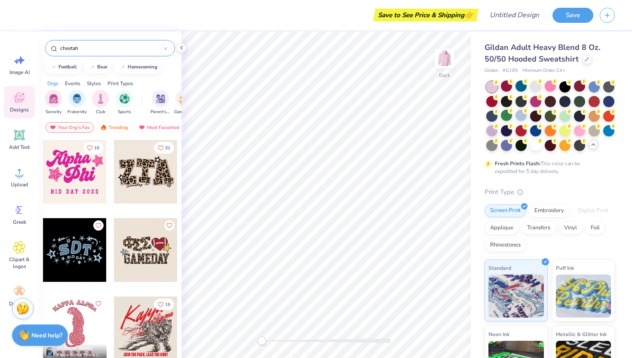
type input "cheetah"
click at [63, 126] on div "Your Org's Fav" at bounding box center [70, 127] width 48 height 10
click at [77, 126] on div "Your Org's Fav" at bounding box center [70, 127] width 48 height 10
click at [93, 46] on input "cheetah" at bounding box center [111, 48] width 104 height 9
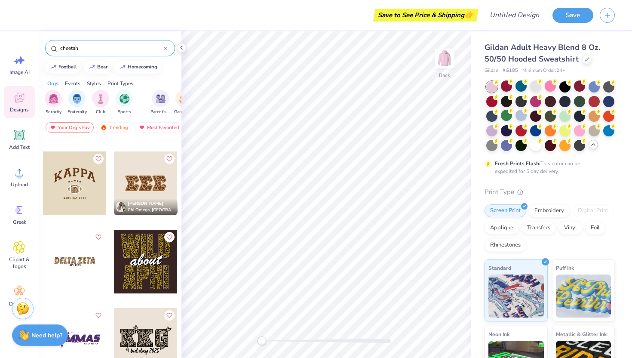
scroll to position [221, 0]
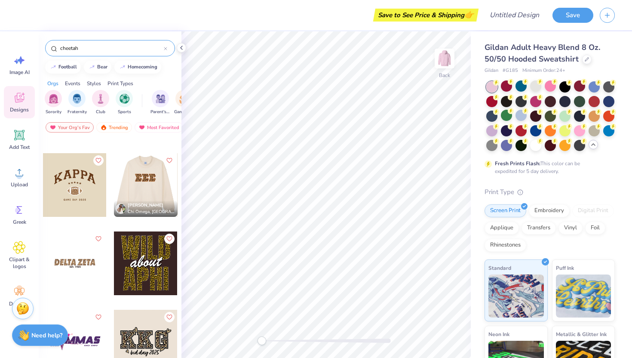
click at [114, 191] on div at bounding box center [82, 185] width 64 height 64
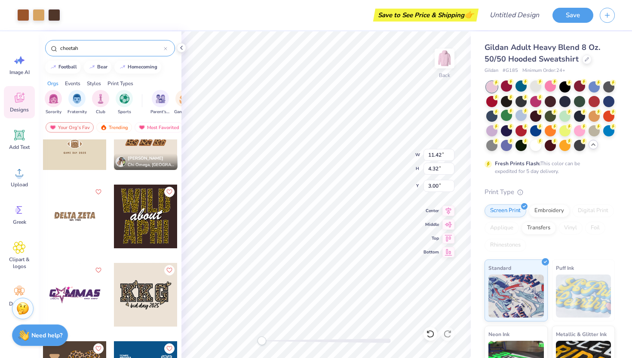
scroll to position [235, 0]
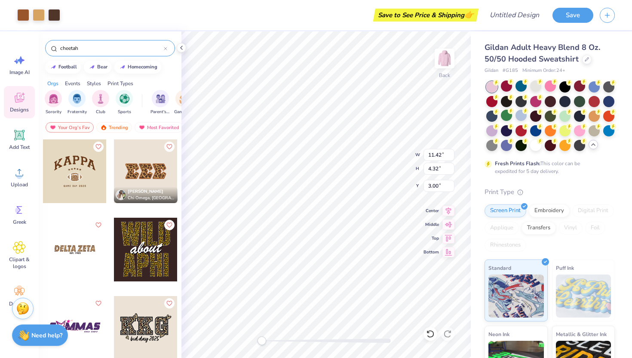
click at [134, 195] on span "Chi Omega, [GEOGRAPHIC_DATA]" at bounding box center [151, 198] width 46 height 6
click at [116, 193] on div at bounding box center [121, 195] width 10 height 10
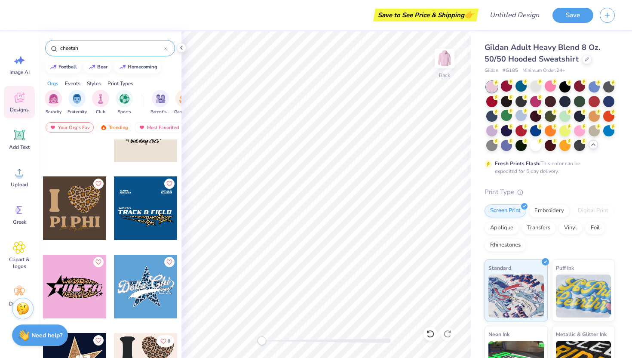
scroll to position [447, 0]
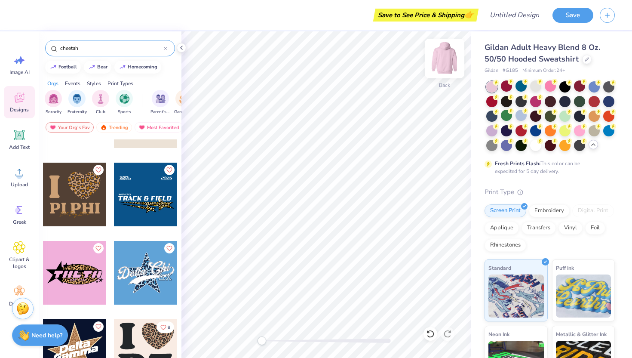
click at [446, 58] on img at bounding box center [444, 58] width 34 height 34
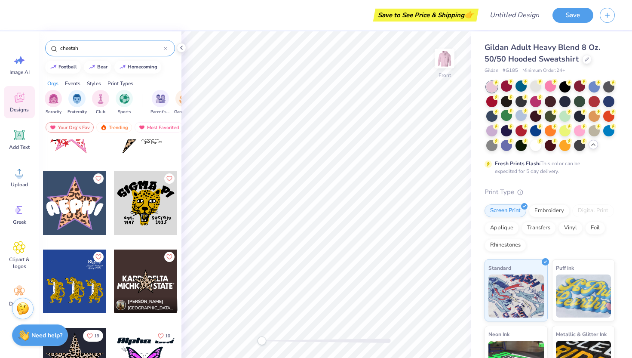
scroll to position [835, 0]
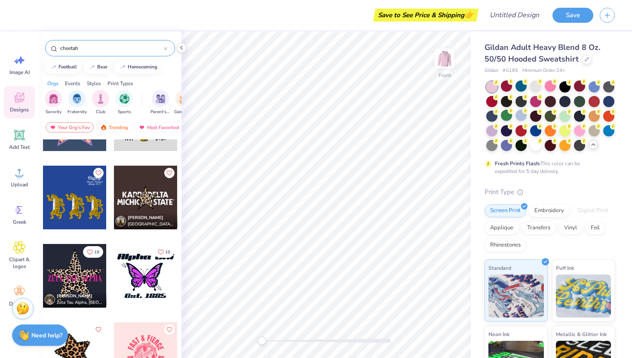
click at [144, 203] on div at bounding box center [146, 198] width 64 height 64
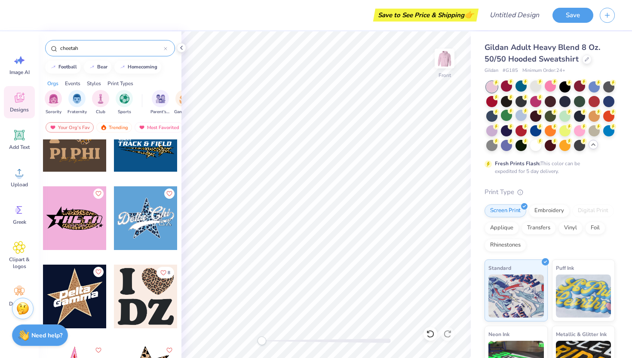
scroll to position [504, 0]
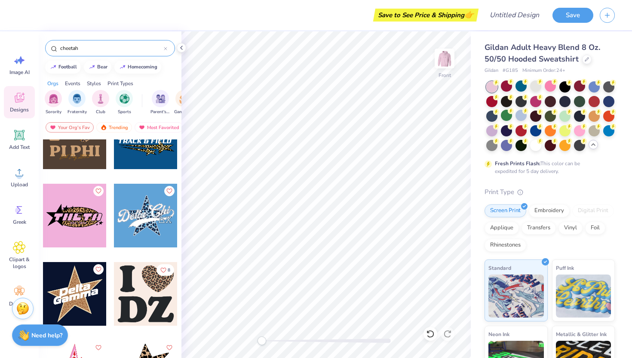
click at [77, 305] on div at bounding box center [75, 294] width 64 height 64
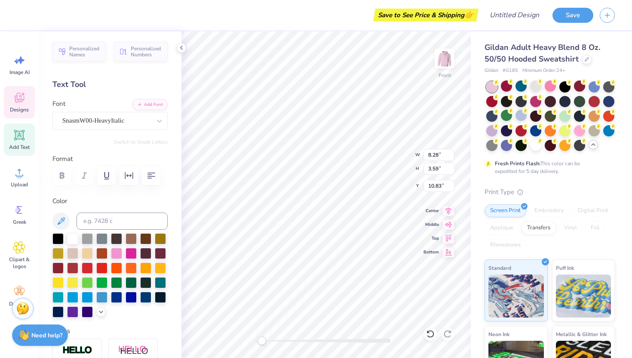
scroll to position [7, 1]
type textarea "A"
type textarea "Alpha"
type input "12.01"
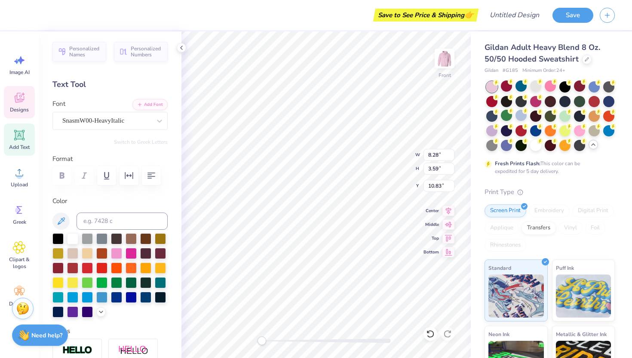
type input "4.23"
type input "12.31"
type input "13.39"
type input "13.69"
type input "6.82"
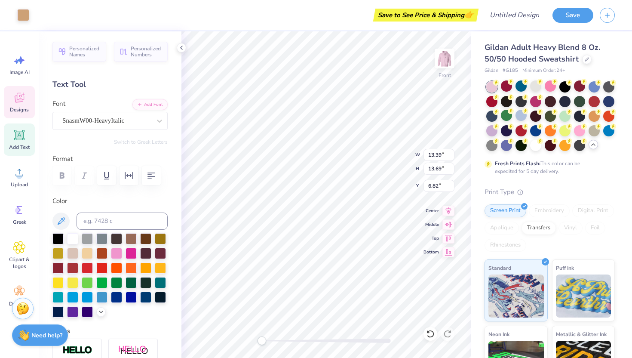
type input "9.18"
type input "3.55"
type input "10.62"
type textarea "A"
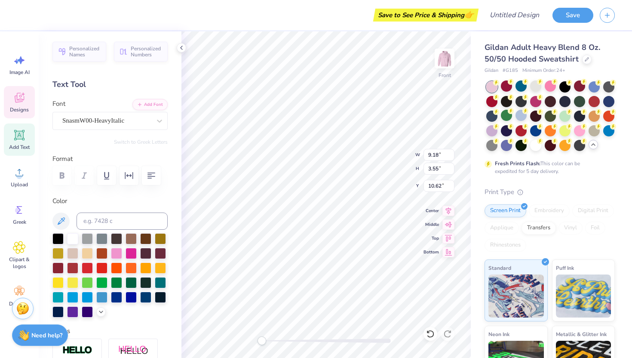
scroll to position [7, 1]
type textarea "Sigma"
type input "13.34"
type input "13.59"
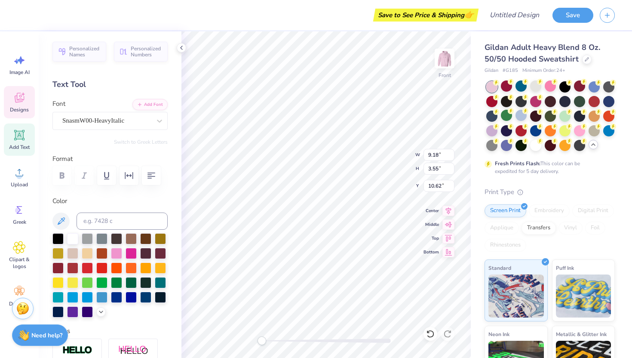
type input "6.85"
type input "9.18"
type input "3.55"
type input "15.19"
type input "13.39"
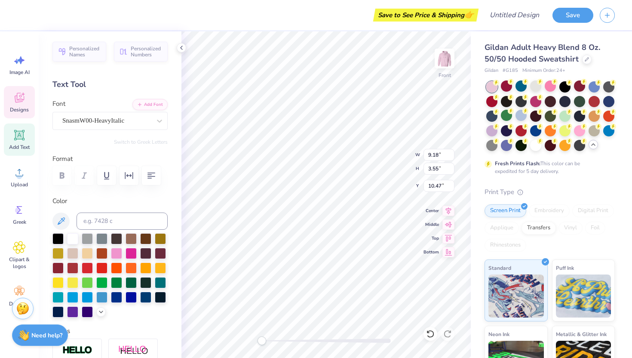
type input "13.69"
type input "6.85"
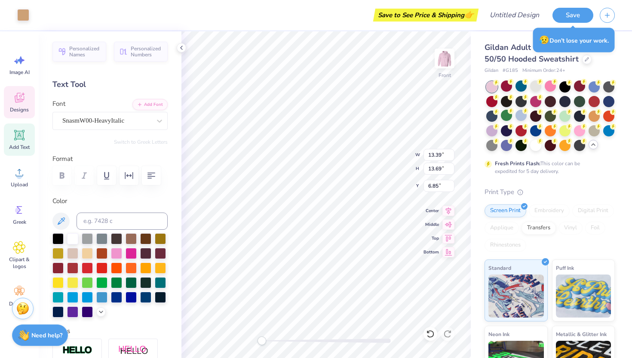
type input "13.34"
type input "13.59"
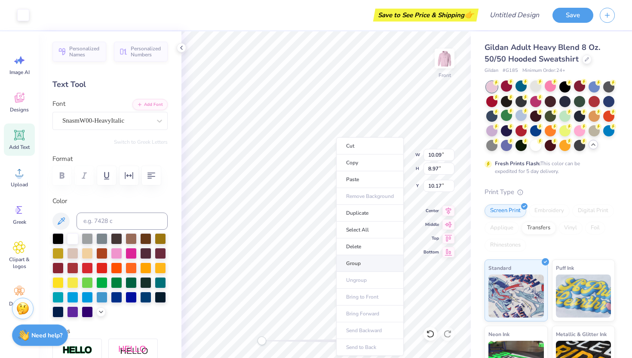
click at [364, 264] on li "Group" at bounding box center [370, 263] width 68 height 17
click at [20, 140] on icon at bounding box center [19, 135] width 13 height 13
type input "6.58"
type input "1.91"
type input "15.05"
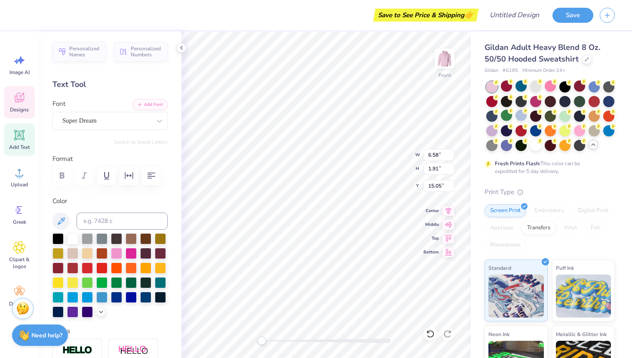
click at [18, 104] on div "Designs" at bounding box center [19, 102] width 31 height 32
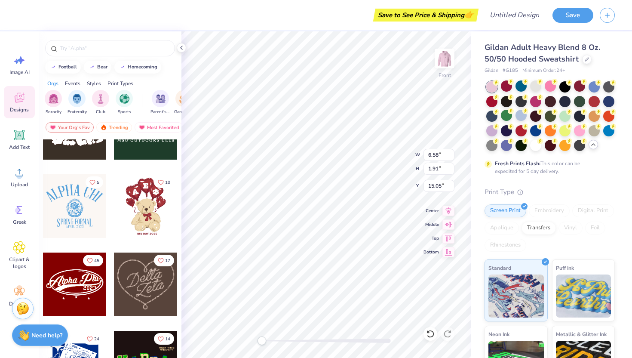
scroll to position [0, 0]
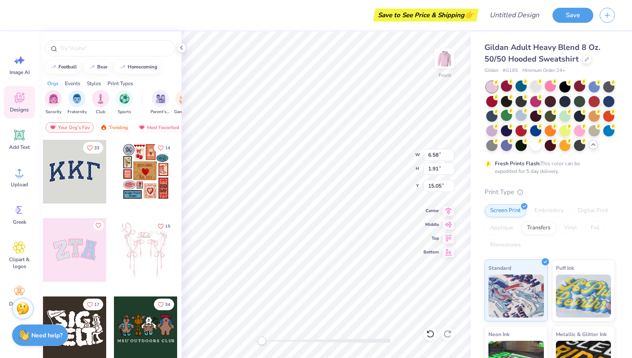
click at [84, 193] on div at bounding box center [75, 172] width 64 height 64
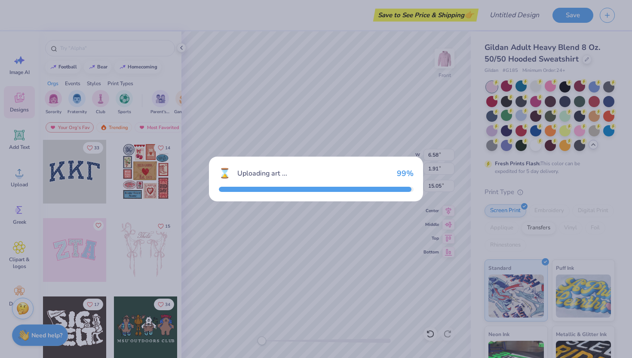
type input "12.28"
type input "5.39"
type input "13.30"
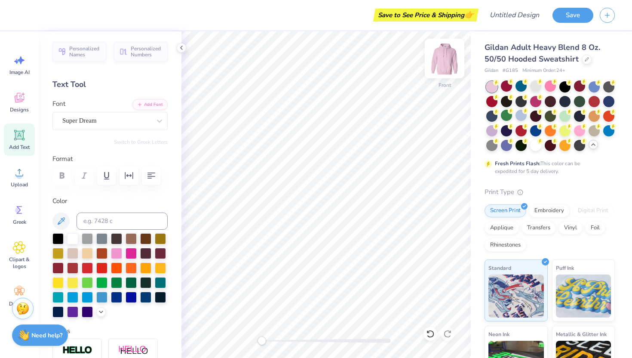
click at [445, 61] on img at bounding box center [444, 58] width 34 height 34
click at [446, 60] on div at bounding box center [586, 58] width 9 height 9
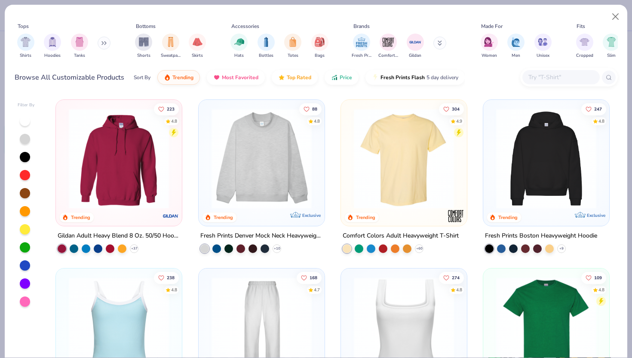
click at [284, 165] on img at bounding box center [261, 158] width 109 height 100
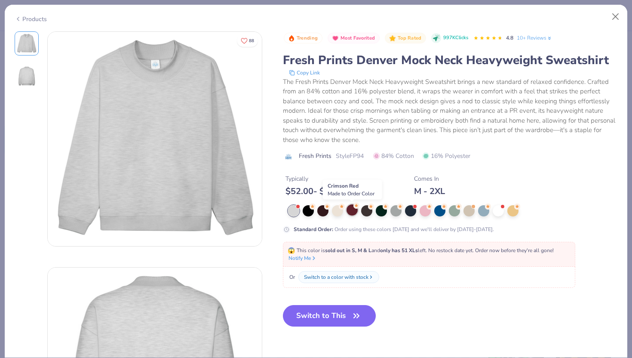
click at [352, 211] on div at bounding box center [352, 209] width 11 height 11
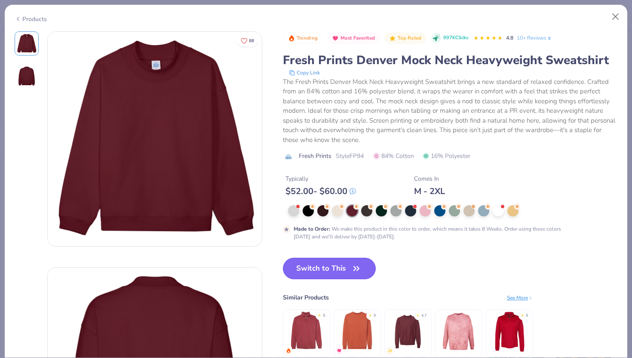
click at [331, 270] on button "Switch to This" at bounding box center [329, 268] width 93 height 21
click at [328, 266] on button "Switch to This" at bounding box center [329, 268] width 93 height 21
click at [347, 268] on button "Switch to This" at bounding box center [329, 268] width 93 height 21
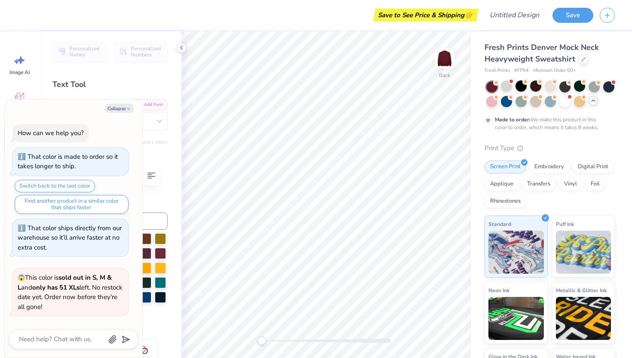
scroll to position [828, 0]
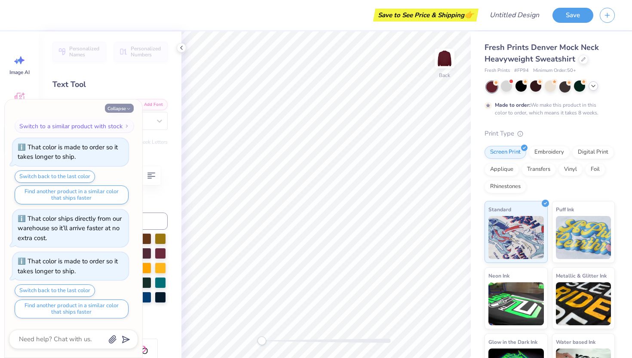
click at [125, 111] on button "Collapse" at bounding box center [119, 108] width 29 height 9
type textarea "x"
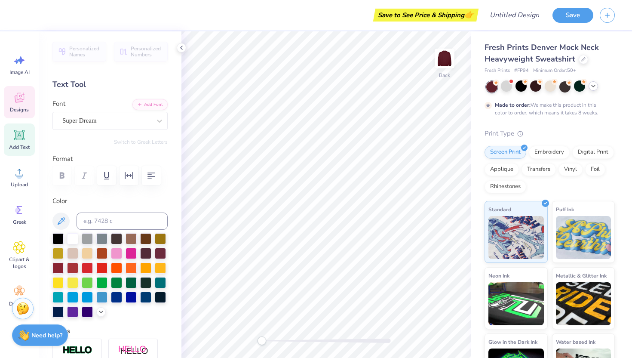
click at [25, 97] on icon at bounding box center [19, 97] width 13 height 13
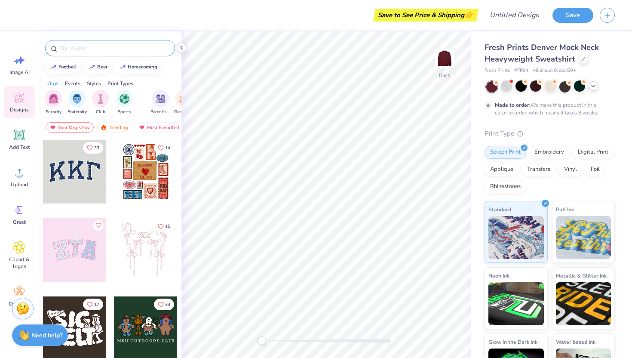
click at [95, 46] on input "text" at bounding box center [114, 48] width 110 height 9
type input "lettes"
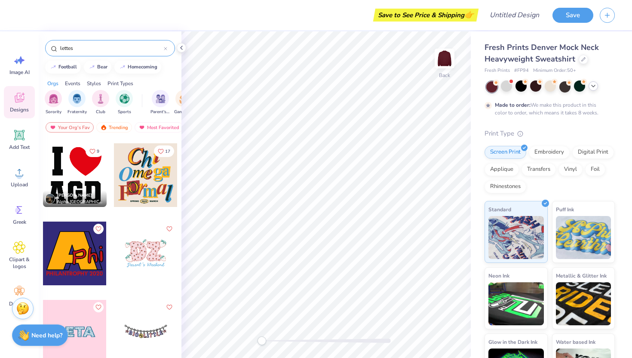
scroll to position [336, 0]
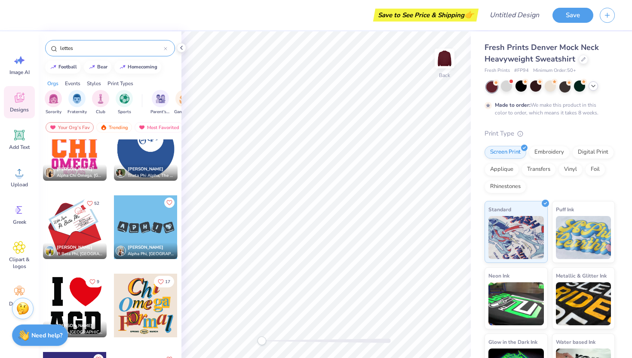
click at [22, 101] on icon at bounding box center [19, 98] width 9 height 10
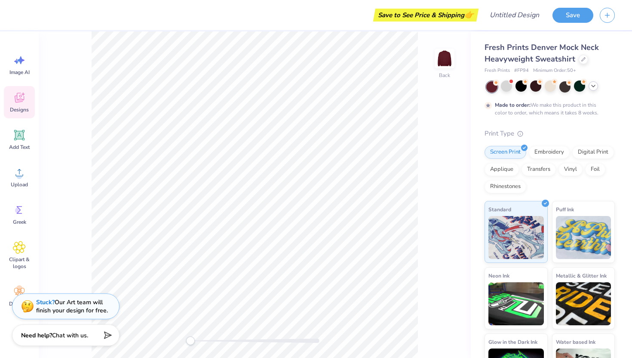
click at [15, 90] on div "Designs" at bounding box center [19, 102] width 31 height 32
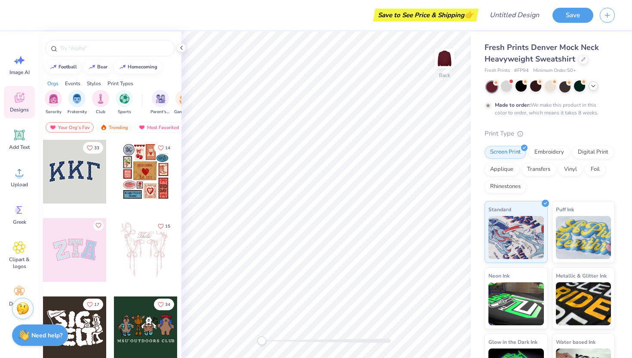
click at [65, 163] on div at bounding box center [75, 172] width 64 height 64
click at [107, 49] on input "text" at bounding box center [114, 48] width 110 height 9
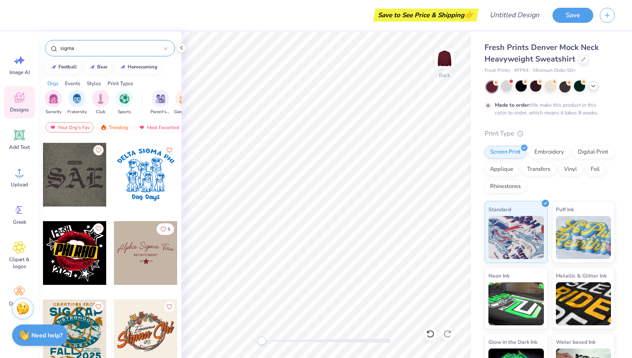
scroll to position [2190, 0]
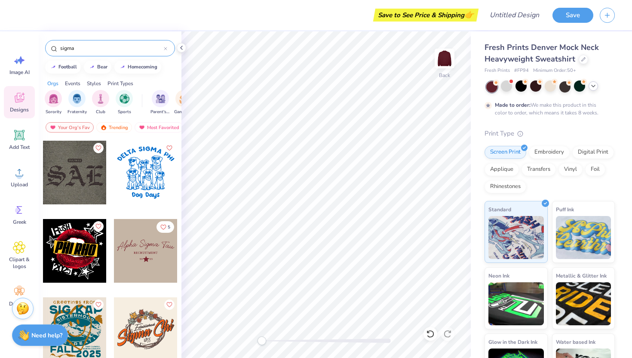
click at [104, 51] on input "sigma" at bounding box center [111, 48] width 104 height 9
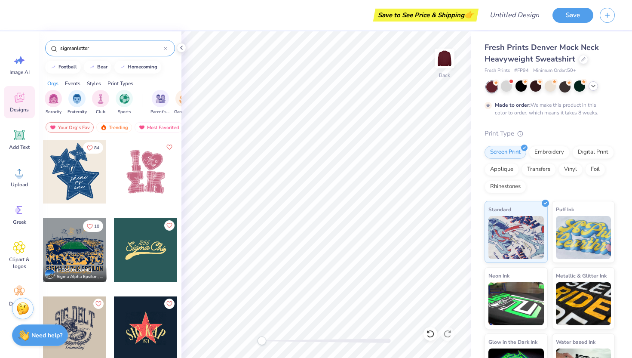
type input "sigmanletter"
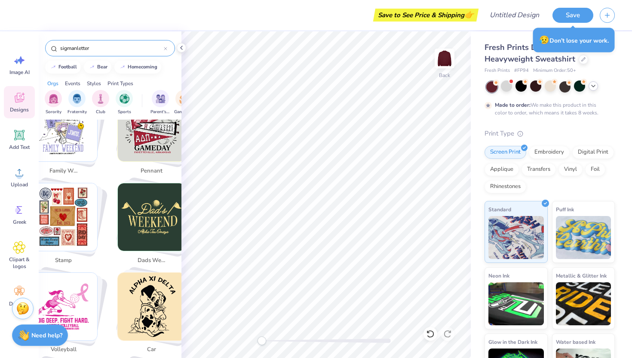
scroll to position [1815, 0]
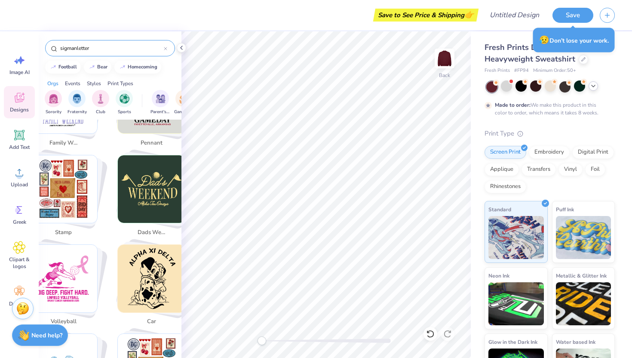
drag, startPoint x: 102, startPoint y: 49, endPoint x: 21, endPoint y: 45, distance: 80.5
click at [21, 45] on div "Save to See Price & Shipping 👉 Design Title Save Image AI Designs Add Text Uplo…" at bounding box center [316, 179] width 632 height 358
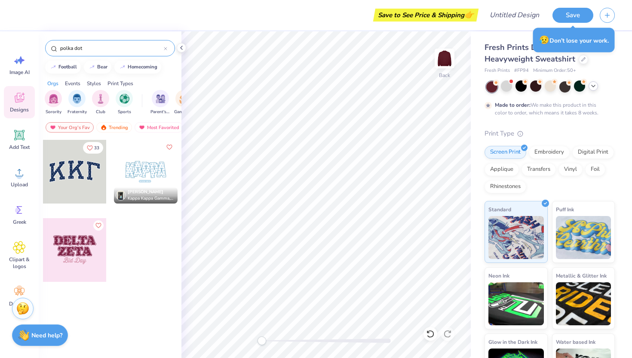
type input "polka dot"
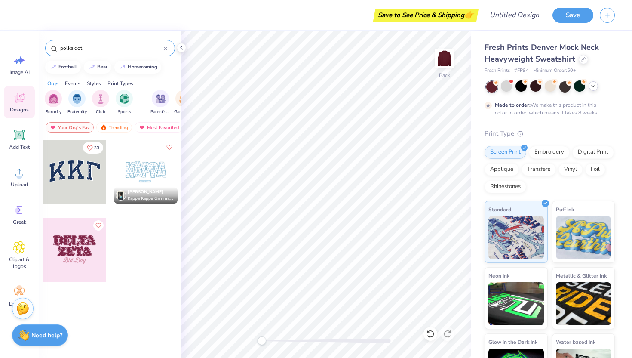
click at [84, 251] on div at bounding box center [75, 250] width 64 height 64
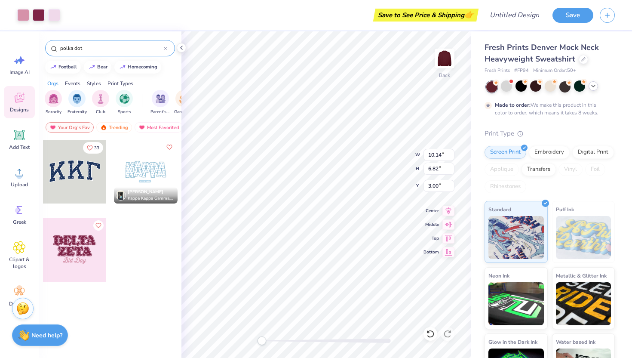
type input "10.14"
type input "6.82"
type input "3.00"
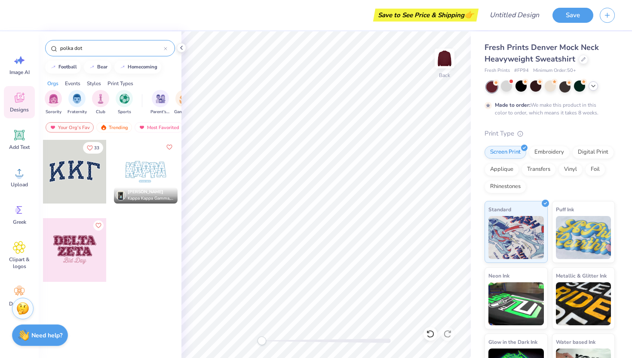
drag, startPoint x: 94, startPoint y: 46, endPoint x: 28, endPoint y: 46, distance: 66.2
click at [28, 46] on div "Save to See Price & Shipping 👉 Design Title Save Image AI Designs Add Text Uplo…" at bounding box center [316, 179] width 632 height 358
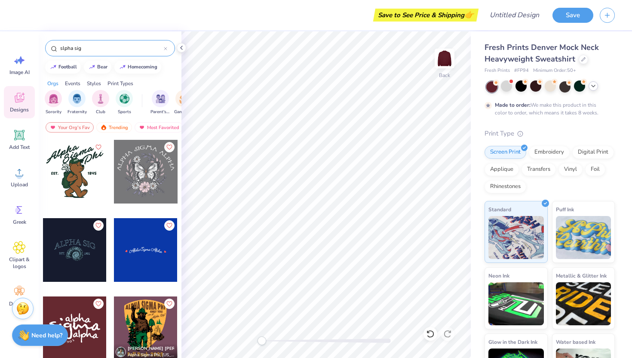
click at [61, 49] on input "slpha sig" at bounding box center [111, 48] width 104 height 9
type input "alpha sig"
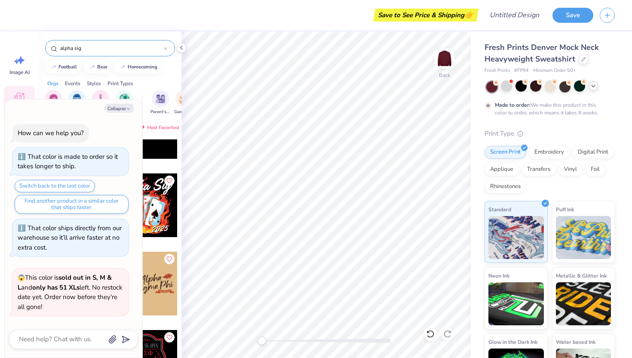
scroll to position [874, 0]
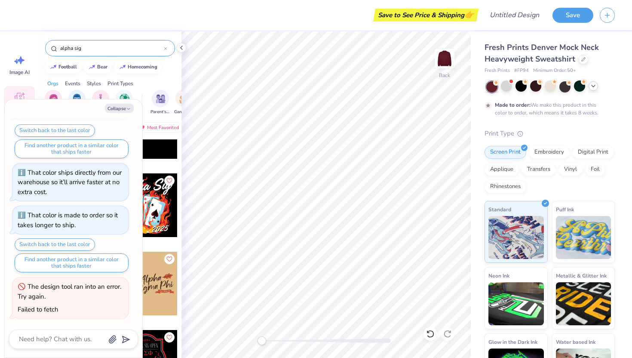
click at [446, 89] on icon at bounding box center [593, 86] width 7 height 7
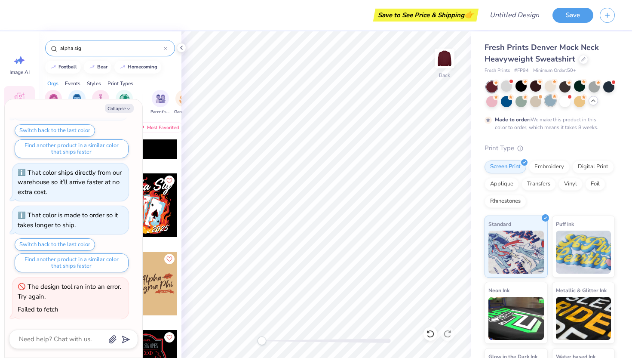
click at [446, 104] on div at bounding box center [550, 100] width 11 height 11
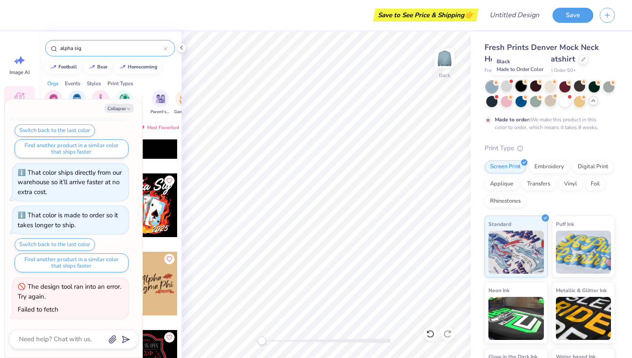
click at [446, 87] on div at bounding box center [521, 85] width 11 height 11
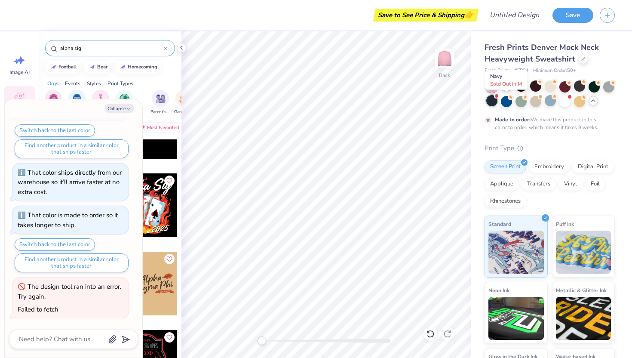
click at [446, 103] on div at bounding box center [491, 100] width 11 height 11
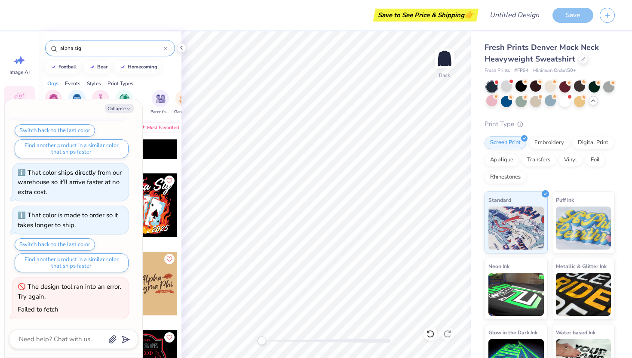
scroll to position [1038, 0]
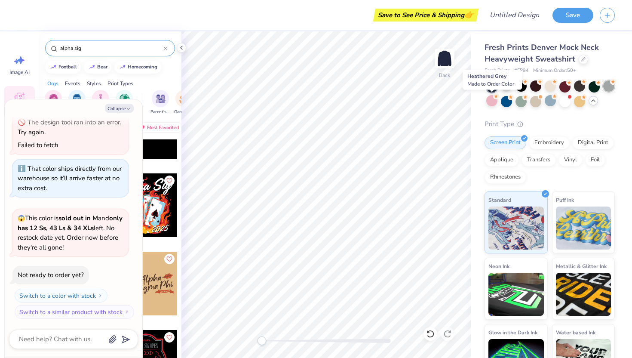
click at [446, 92] on div at bounding box center [608, 85] width 11 height 11
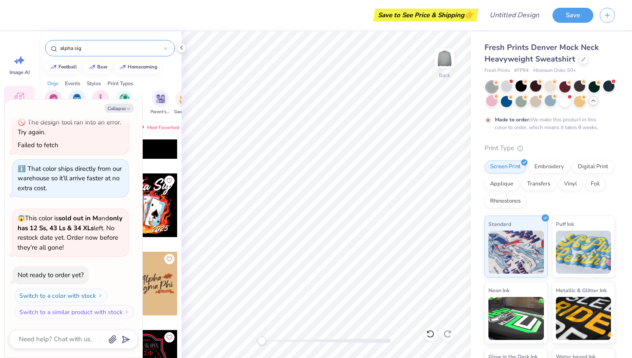
scroll to position [1110, 0]
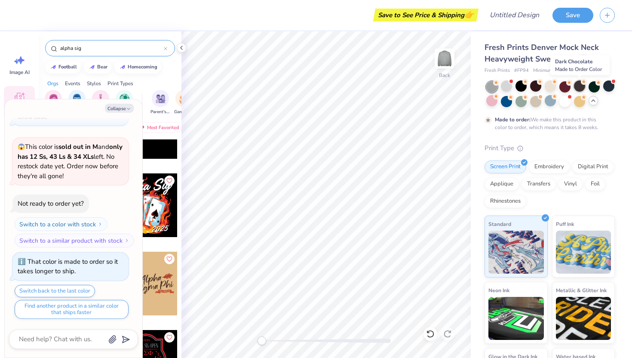
click at [446, 89] on div at bounding box center [579, 85] width 11 height 11
click at [446, 104] on div at bounding box center [550, 100] width 11 height 11
click at [446, 103] on div at bounding box center [491, 100] width 11 height 11
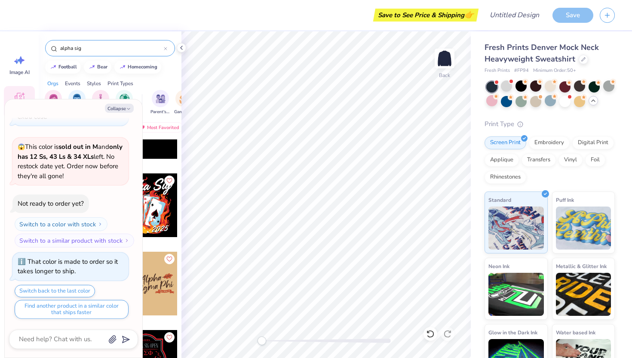
scroll to position [1274, 0]
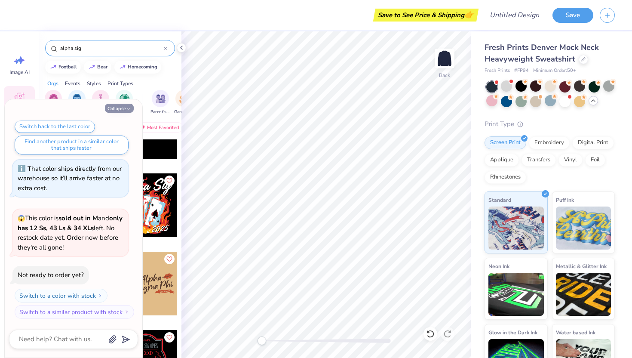
click at [117, 111] on button "Collapse" at bounding box center [119, 108] width 29 height 9
type textarea "x"
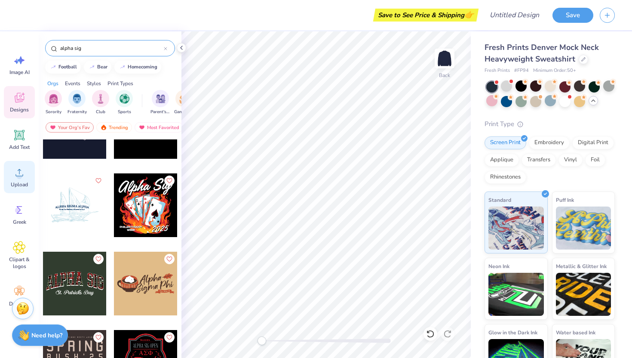
click at [21, 173] on icon at bounding box center [19, 172] width 13 height 13
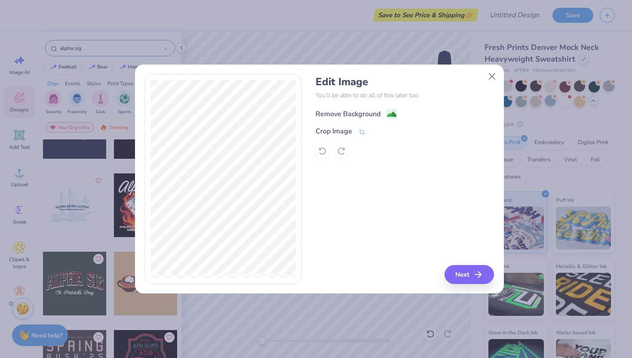
click at [389, 114] on image at bounding box center [391, 114] width 9 height 9
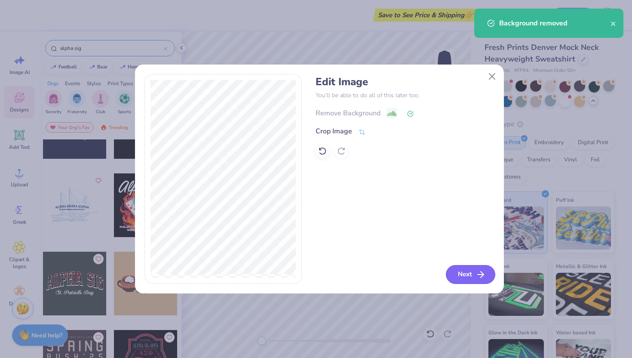
click at [446, 276] on button "Next" at bounding box center [470, 274] width 49 height 19
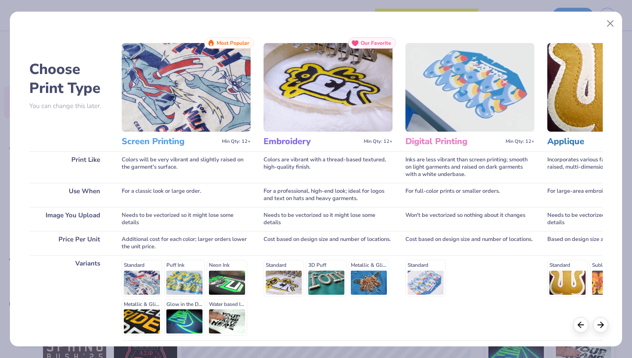
click at [347, 113] on img at bounding box center [328, 87] width 129 height 89
click at [292, 283] on div "Standard 3D Puff Metallic & Glitter" at bounding box center [328, 278] width 129 height 37
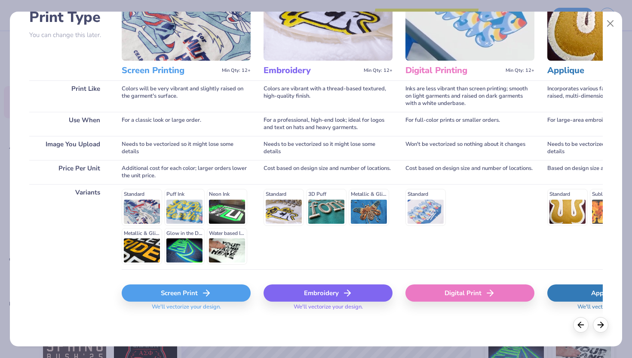
click at [332, 292] on div "Embroidery" at bounding box center [328, 292] width 129 height 17
